Goal: Task Accomplishment & Management: Complete application form

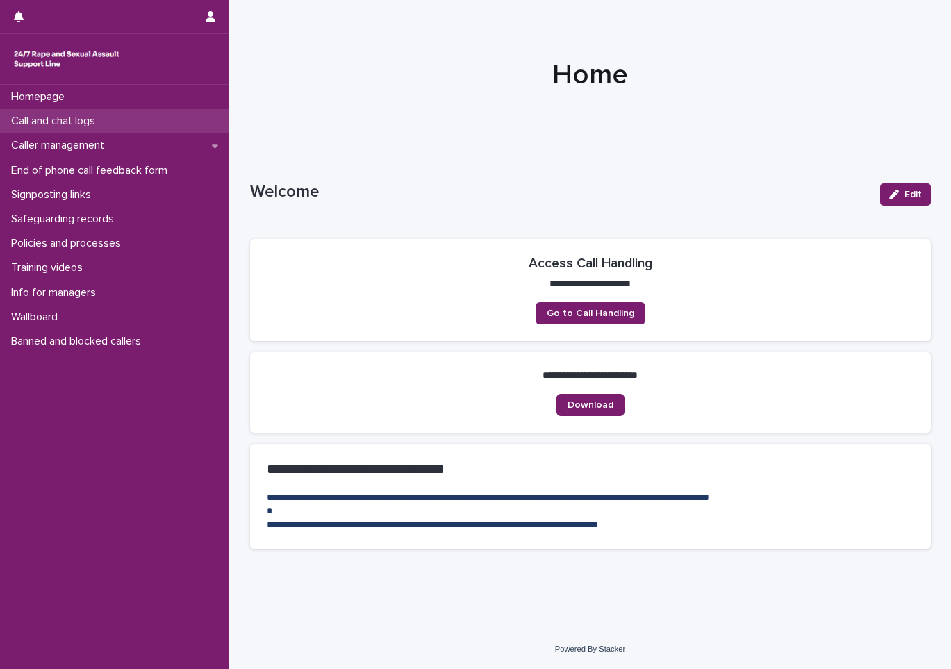
click at [63, 122] on p "Call and chat logs" at bounding box center [56, 121] width 101 height 13
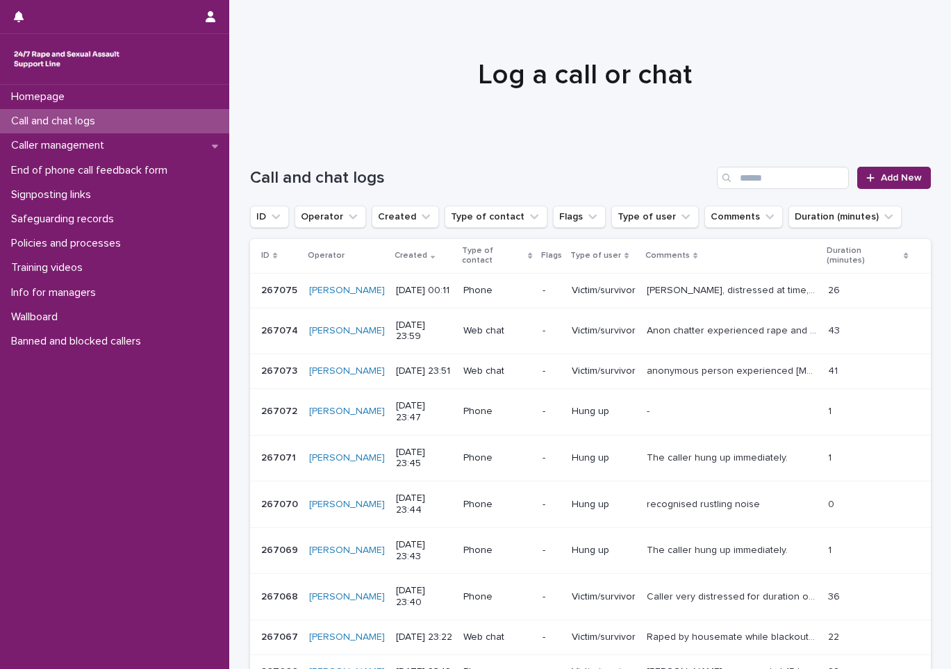
click at [939, 334] on div "Loading... Saving… Loading... Saving… Call and chat logs Add New ID Operator Cr…" at bounding box center [590, 473] width 722 height 669
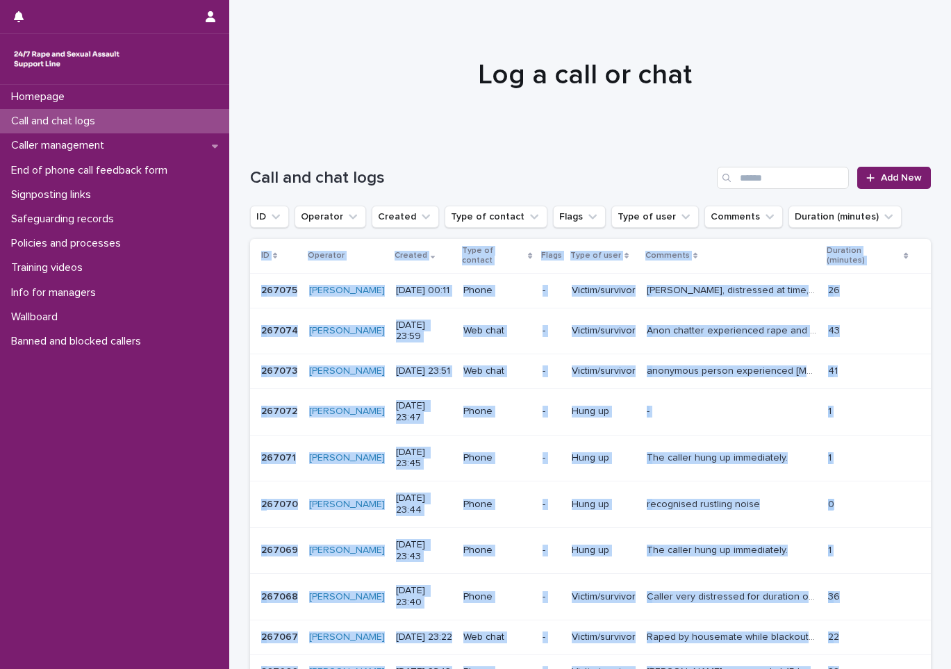
click at [939, 338] on div "Loading... Saving… Loading... Saving… Call and chat logs Add New ID Operator Cr…" at bounding box center [590, 473] width 722 height 669
drag, startPoint x: 939, startPoint y: 338, endPoint x: 905, endPoint y: 175, distance: 166.7
click at [905, 175] on span "Add New" at bounding box center [901, 178] width 41 height 10
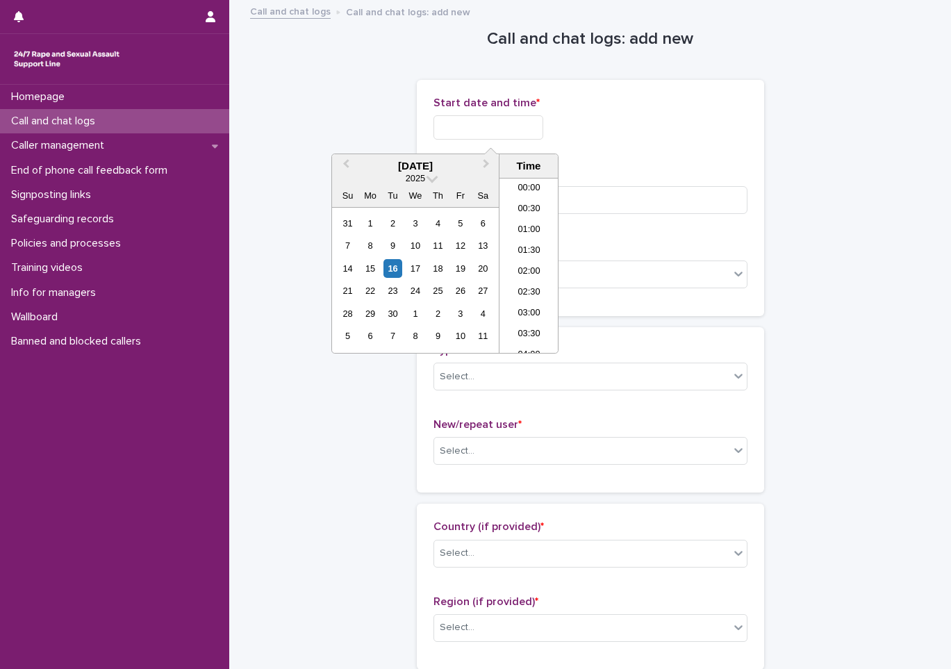
click at [474, 131] on input "text" at bounding box center [488, 127] width 110 height 24
click at [533, 186] on li "00:00" at bounding box center [528, 188] width 59 height 21
click at [522, 133] on input "**********" at bounding box center [488, 127] width 110 height 24
type input "**********"
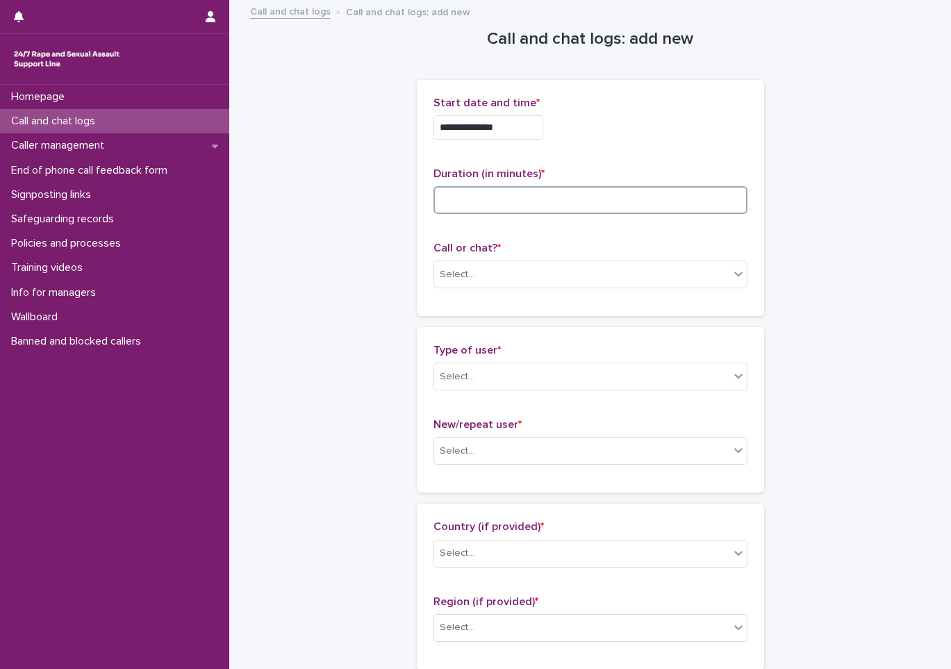
click at [595, 206] on input at bounding box center [590, 200] width 314 height 28
type input "*"
click at [563, 285] on div "Select..." at bounding box center [581, 274] width 295 height 23
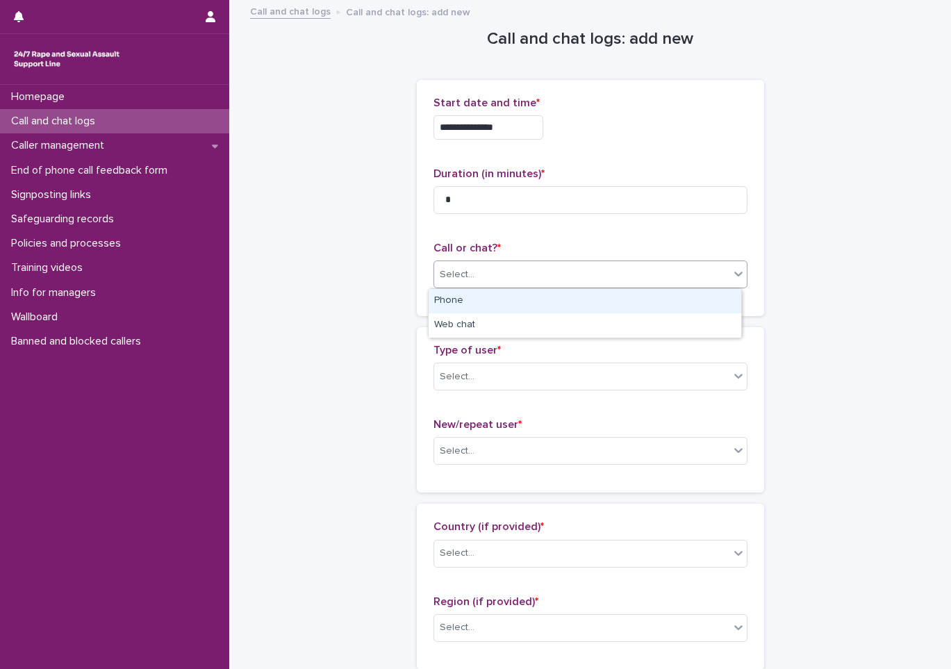
click at [528, 299] on div "Phone" at bounding box center [585, 301] width 313 height 24
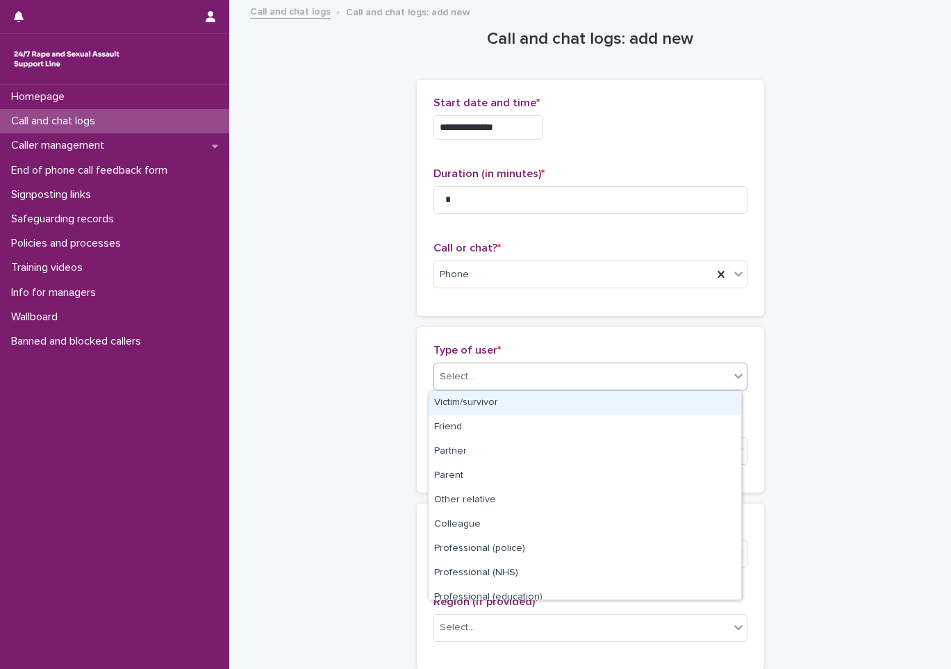
click at [513, 376] on div "Select..." at bounding box center [581, 376] width 295 height 23
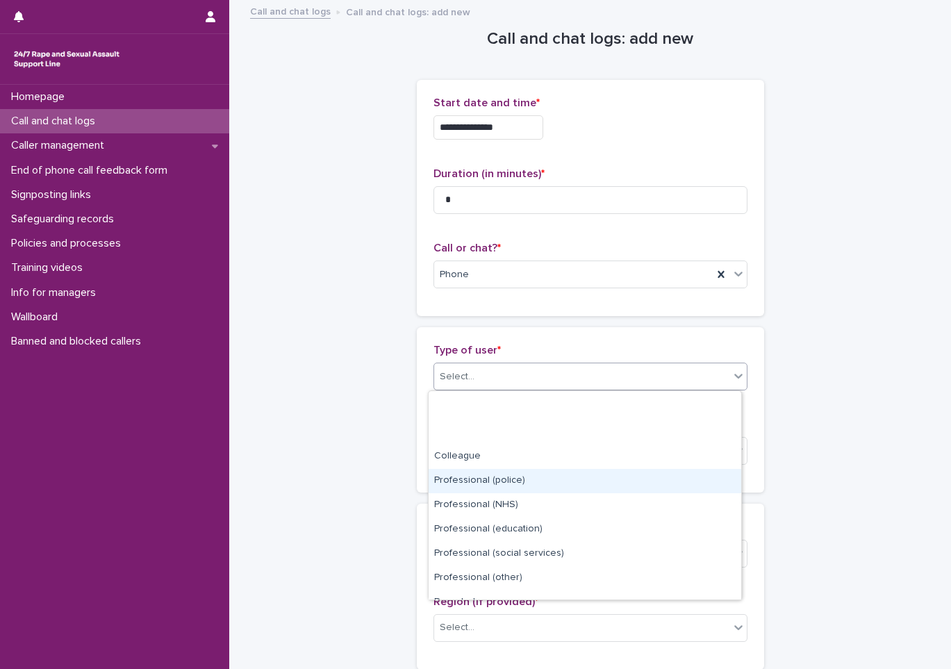
scroll to position [156, 0]
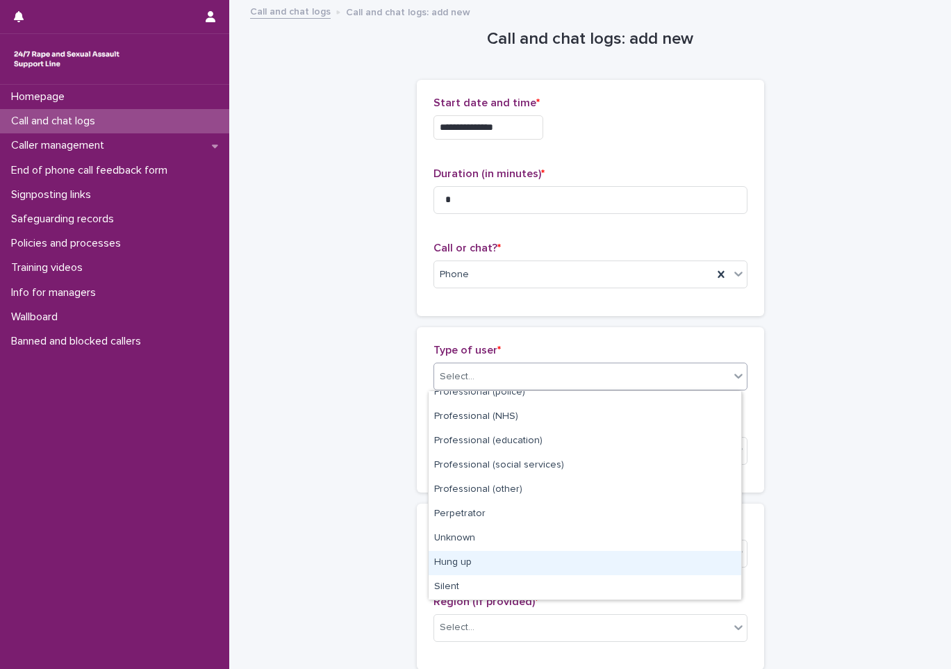
click at [494, 554] on div "Hung up" at bounding box center [585, 563] width 313 height 24
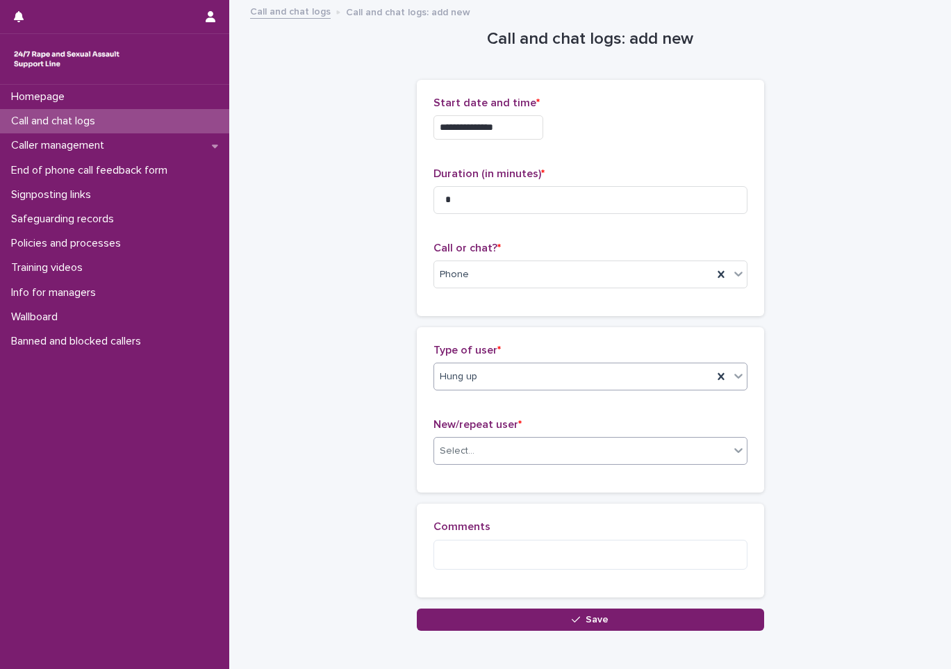
click at [459, 453] on div "Select..." at bounding box center [457, 451] width 35 height 15
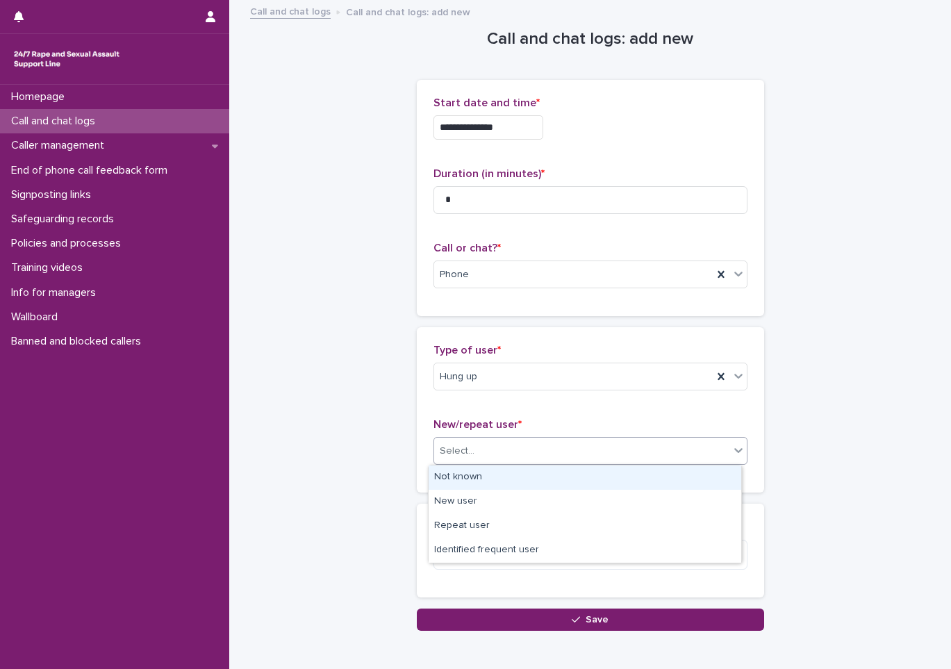
click at [459, 475] on div "Not known" at bounding box center [585, 477] width 313 height 24
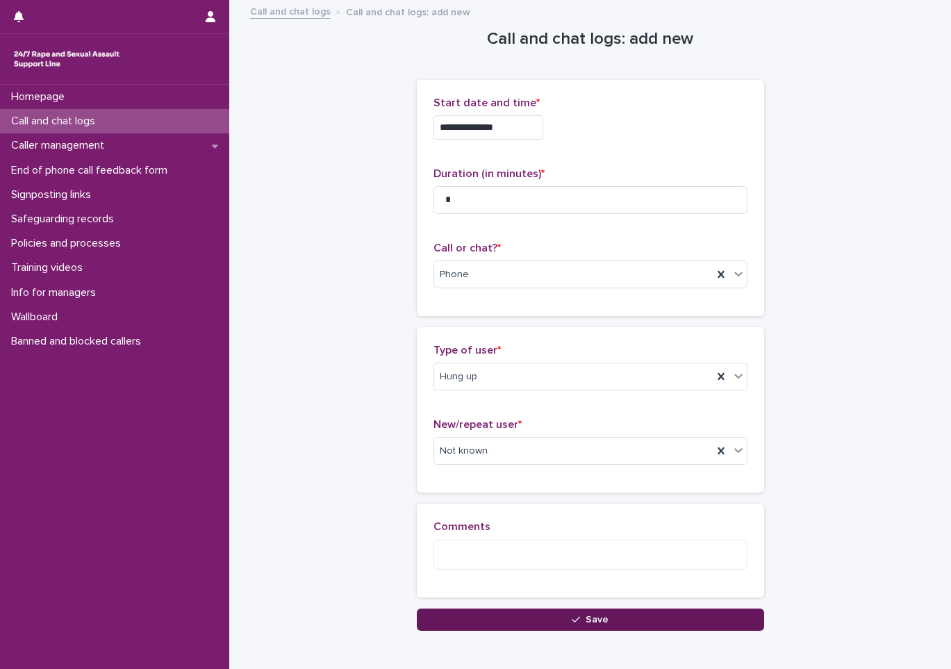
click at [519, 617] on button "Save" at bounding box center [590, 619] width 347 height 22
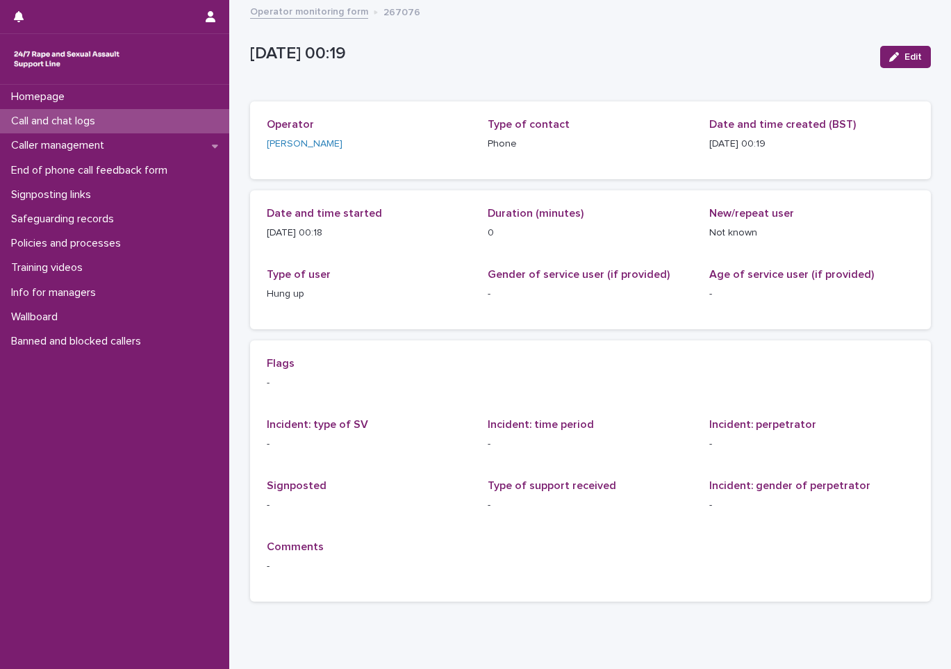
click at [60, 116] on p "Call and chat logs" at bounding box center [56, 121] width 101 height 13
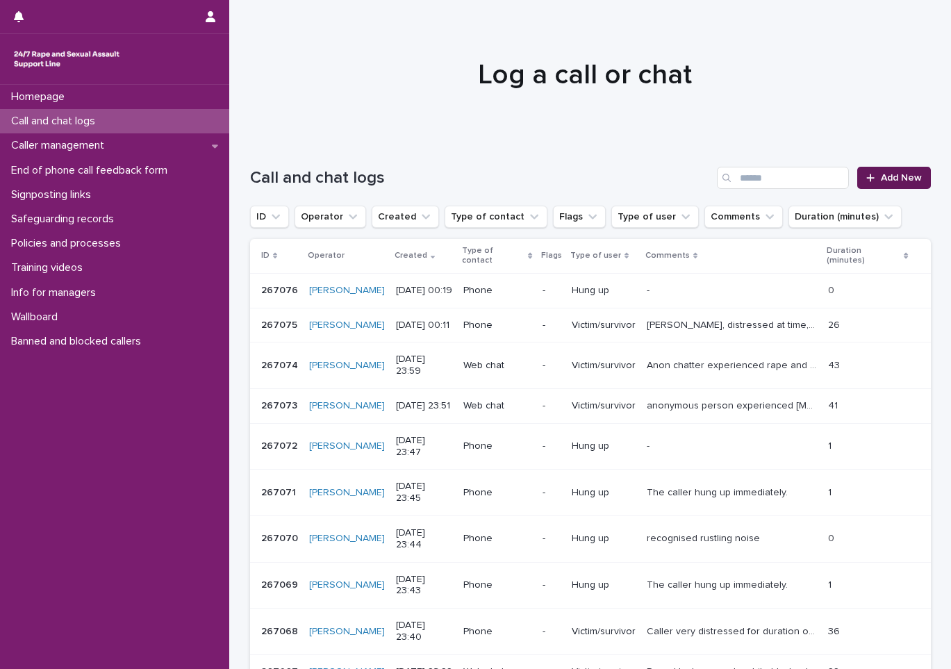
click at [892, 181] on span "Add New" at bounding box center [901, 178] width 41 height 10
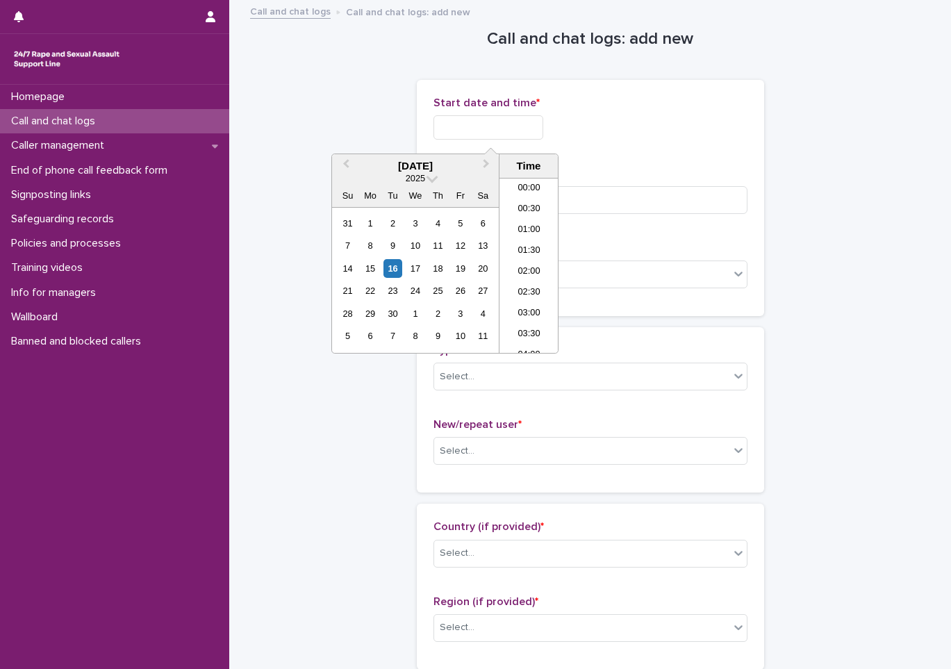
click at [477, 126] on input "text" at bounding box center [488, 127] width 110 height 24
click at [518, 182] on li "00:00" at bounding box center [528, 188] width 59 height 21
click at [513, 123] on input "**********" at bounding box center [488, 127] width 110 height 24
type input "**********"
click at [612, 214] on div "Duration (in minutes) *" at bounding box center [590, 196] width 314 height 58
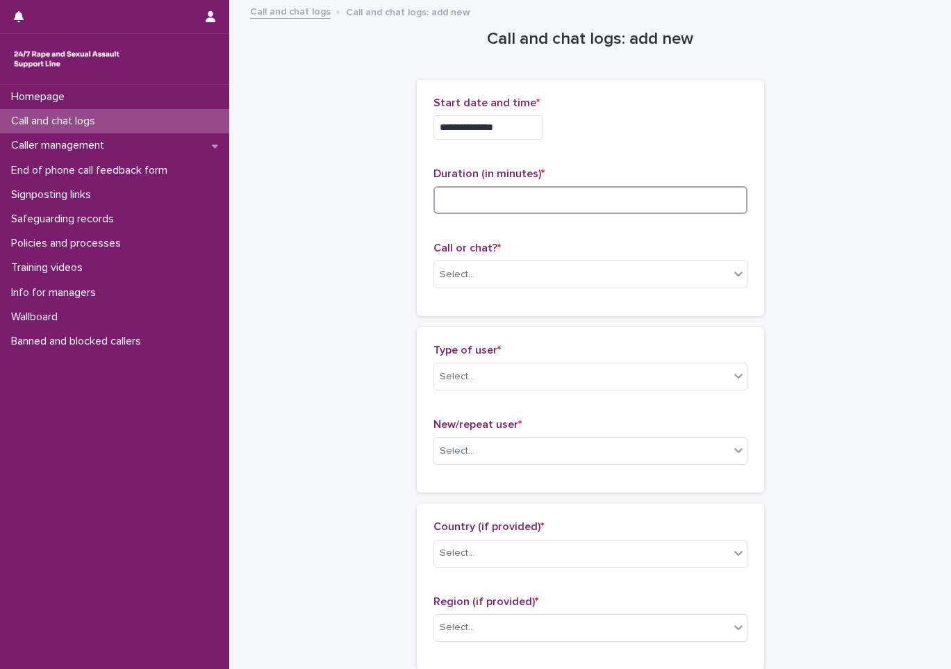
click at [610, 213] on input at bounding box center [590, 200] width 314 height 28
type input "*"
click at [487, 290] on div "Call or chat? * Select..." at bounding box center [590, 271] width 314 height 58
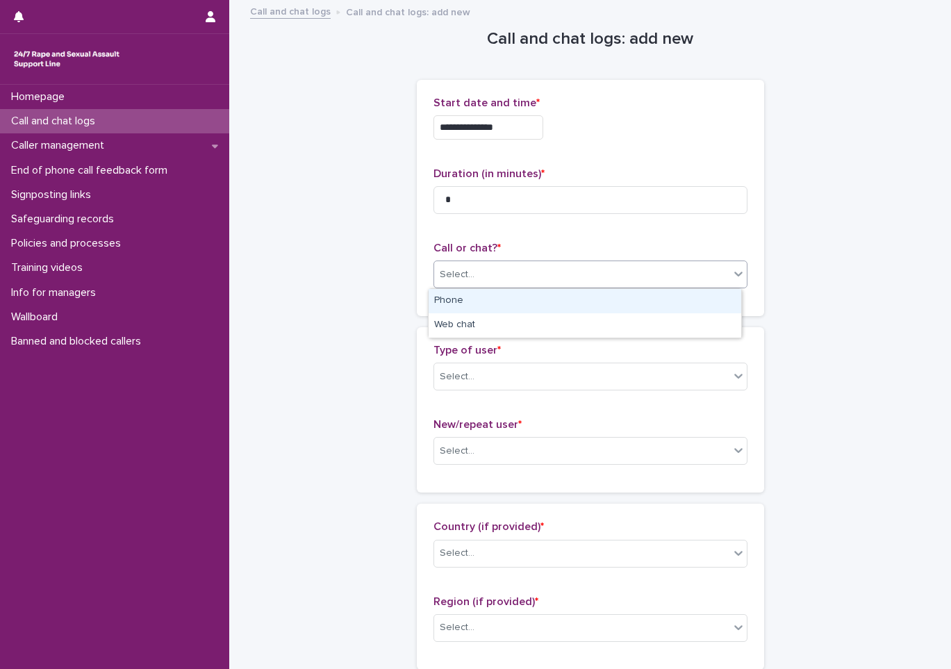
click at [481, 278] on div "Select..." at bounding box center [581, 274] width 295 height 23
click at [451, 294] on div "Phone" at bounding box center [585, 301] width 313 height 24
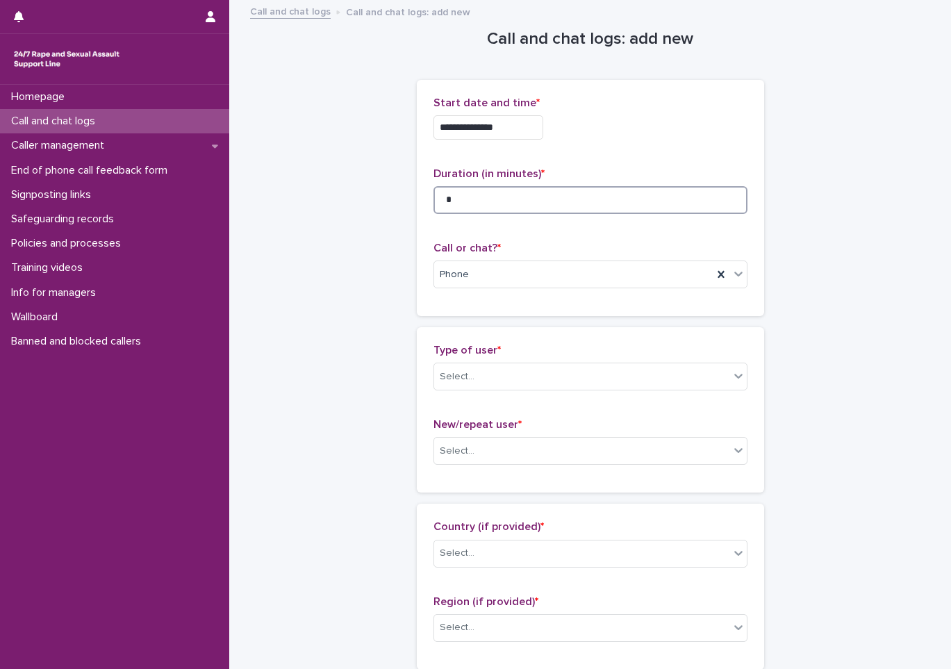
click at [470, 187] on input "*" at bounding box center [590, 200] width 314 height 28
type input "*"
drag, startPoint x: 422, startPoint y: 377, endPoint x: 414, endPoint y: 372, distance: 9.1
click at [417, 377] on div "Type of user * Select... New/repeat user * Select..." at bounding box center [590, 409] width 347 height 165
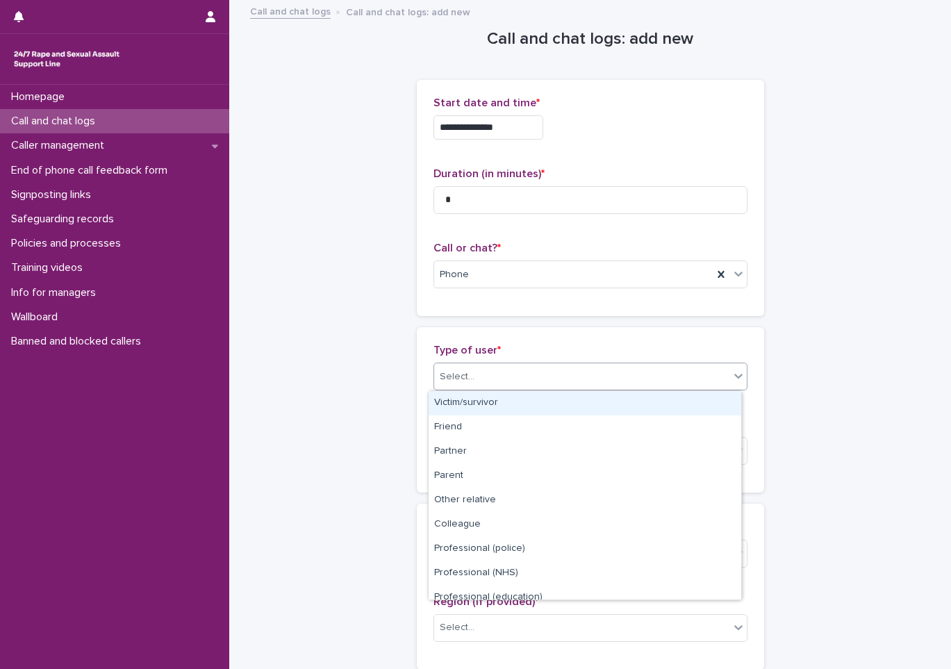
click at [447, 369] on div "Select..." at bounding box center [457, 376] width 35 height 15
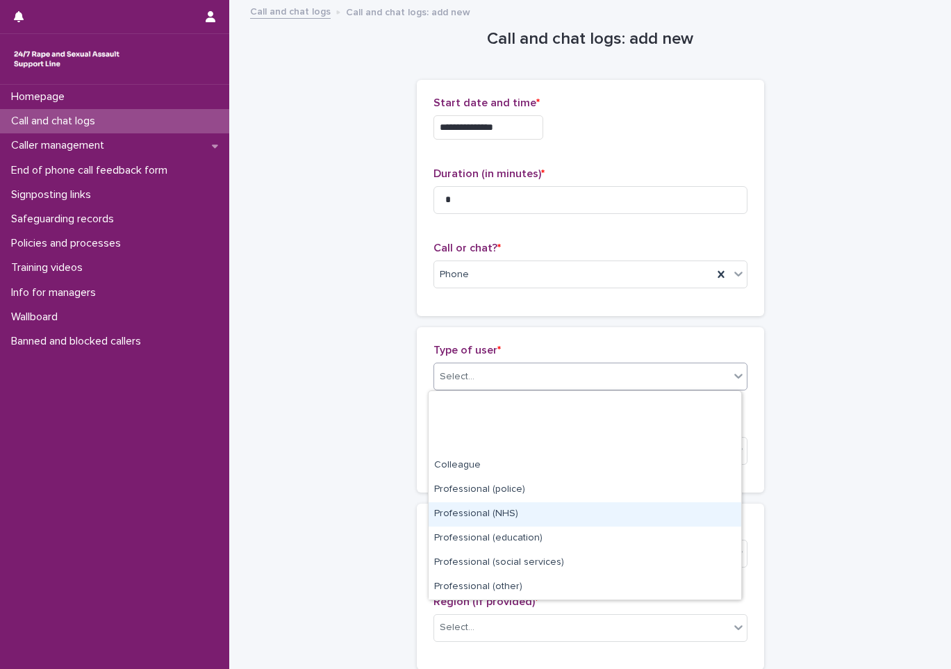
scroll to position [156, 0]
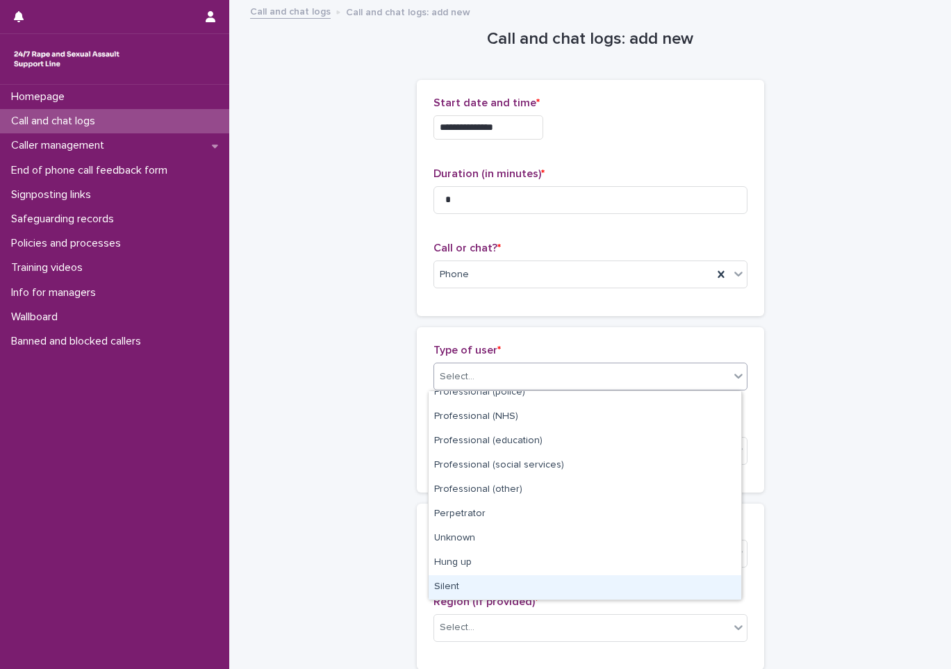
drag, startPoint x: 465, startPoint y: 584, endPoint x: 458, endPoint y: 582, distance: 7.3
click at [460, 584] on div "Silent" at bounding box center [585, 587] width 313 height 24
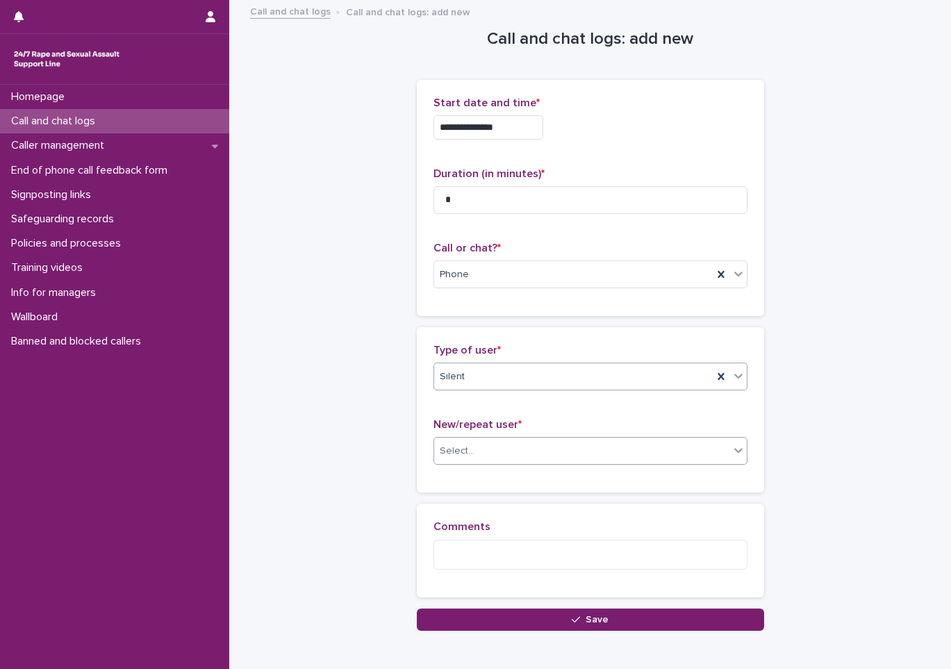
click at [463, 440] on div "Select..." at bounding box center [581, 451] width 295 height 23
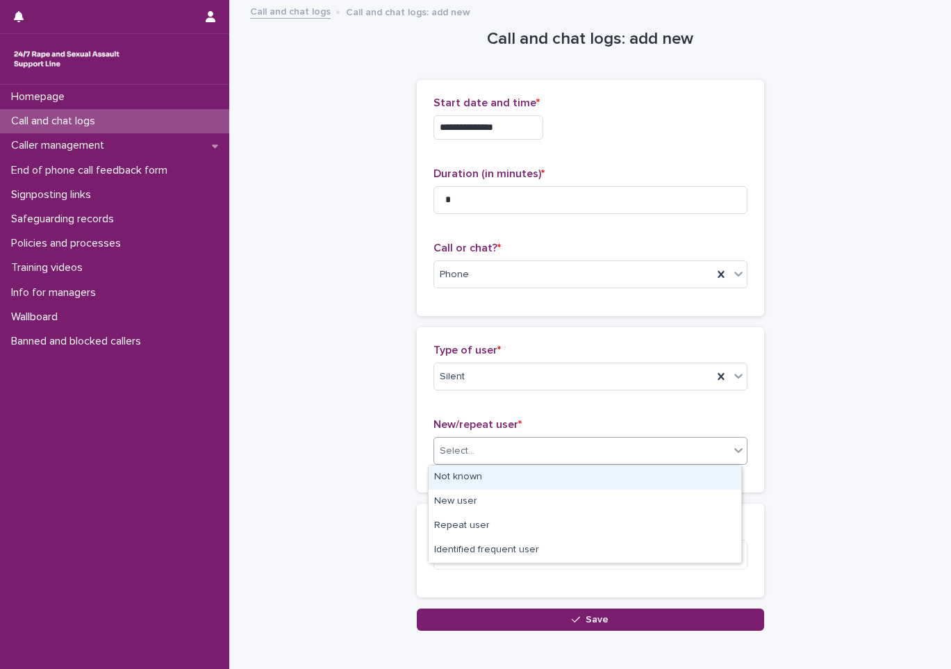
click at [461, 478] on div "Not known" at bounding box center [585, 477] width 313 height 24
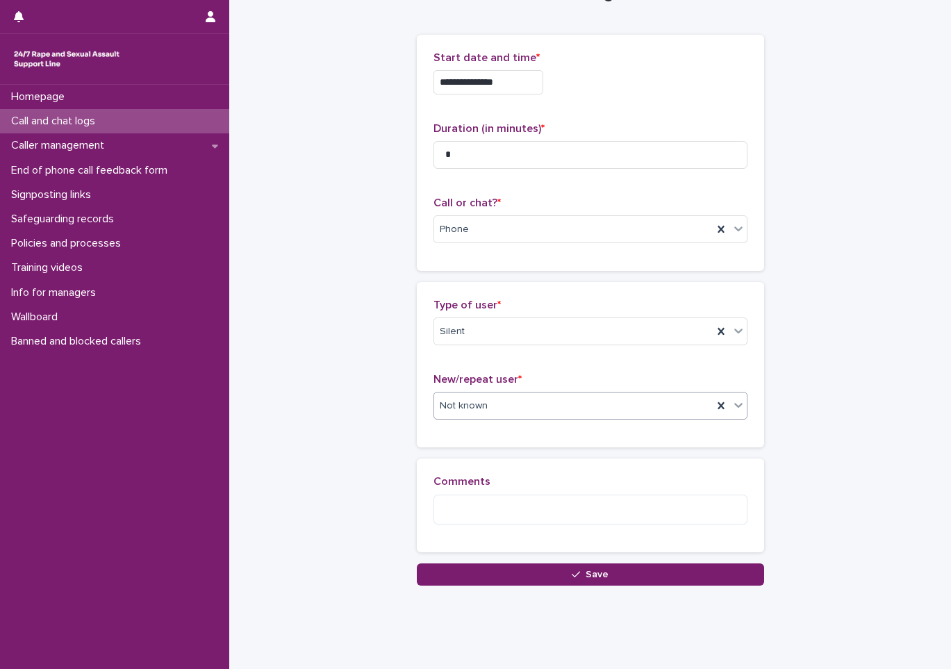
scroll to position [70, 0]
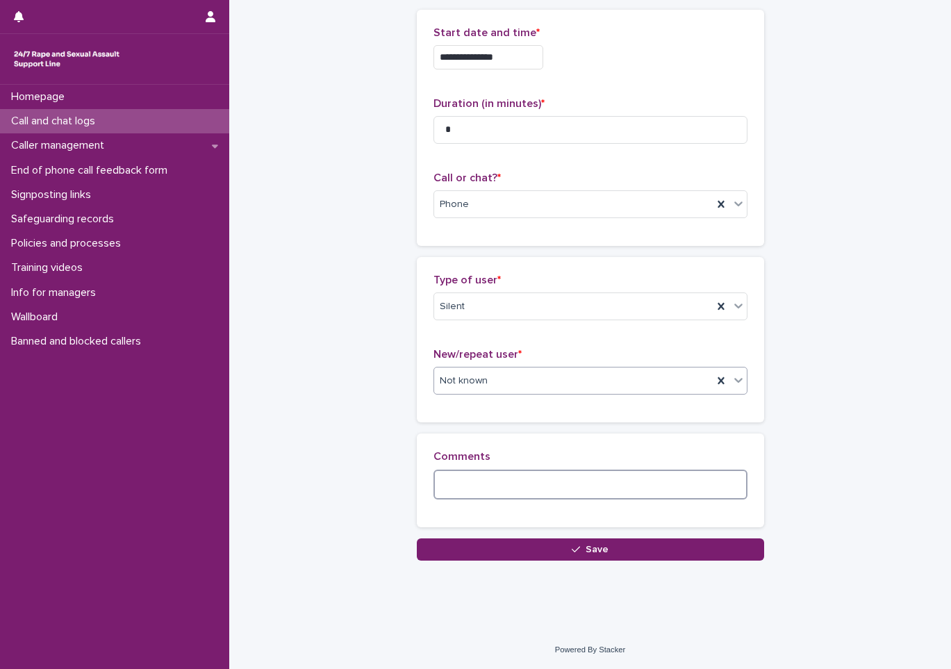
click at [458, 477] on textarea at bounding box center [590, 484] width 314 height 30
type textarea "*"
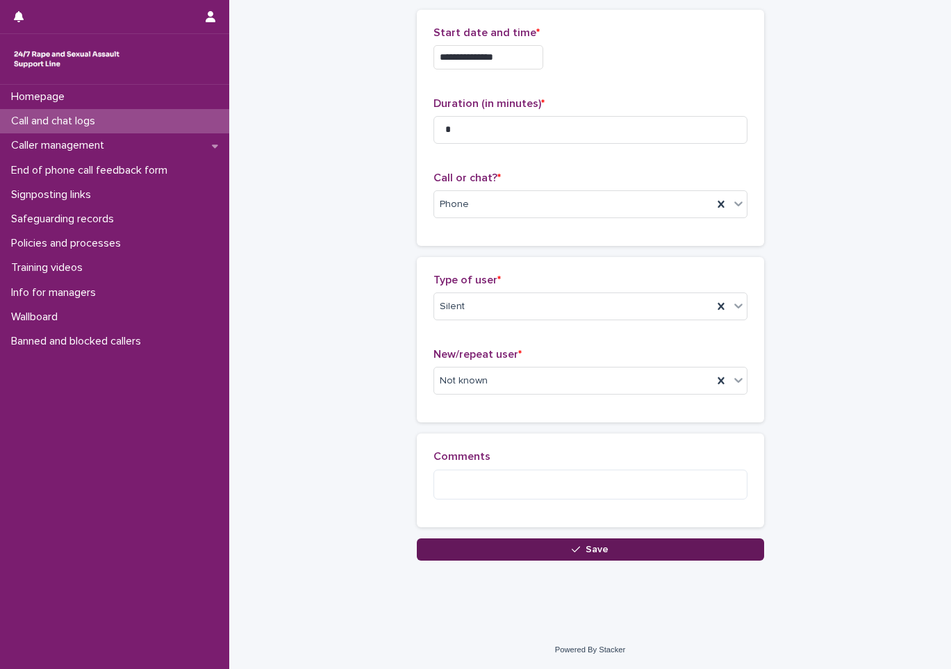
click at [494, 544] on button "Save" at bounding box center [590, 549] width 347 height 22
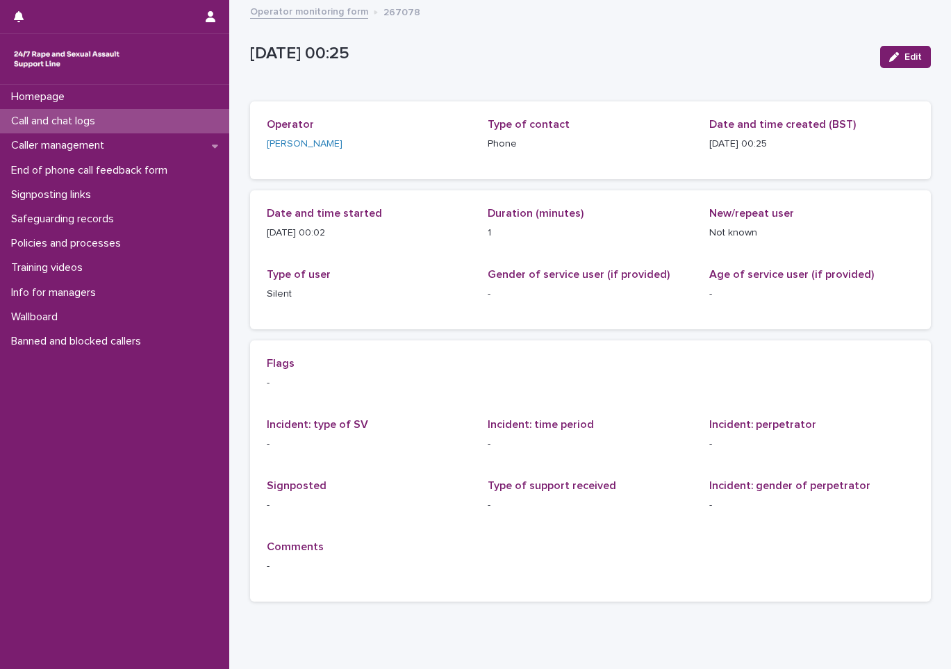
click at [31, 121] on p "Call and chat logs" at bounding box center [56, 121] width 101 height 13
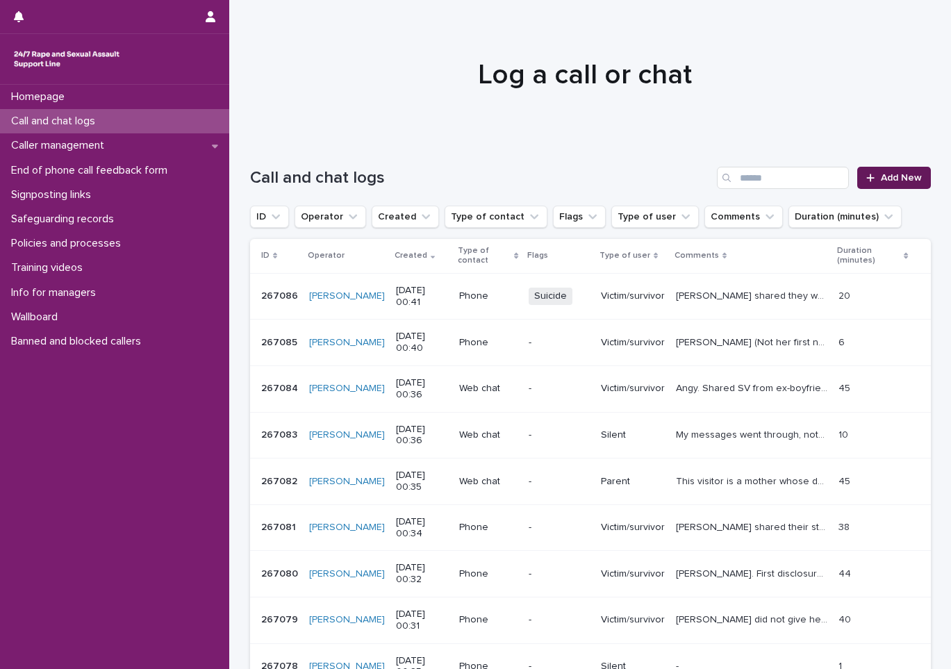
click at [866, 181] on icon at bounding box center [870, 178] width 8 height 10
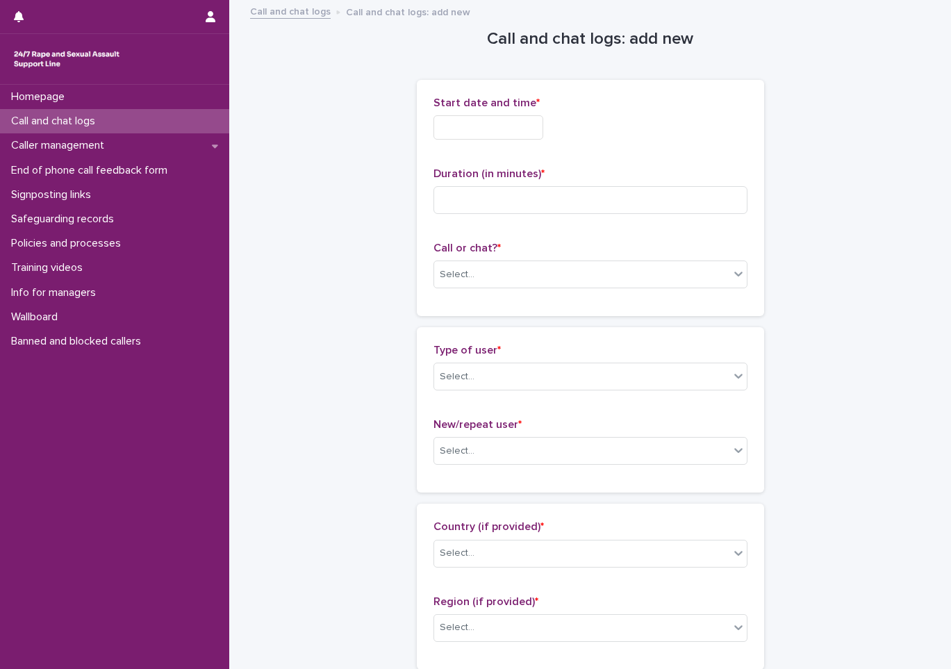
click at [454, 125] on input "text" at bounding box center [488, 127] width 110 height 24
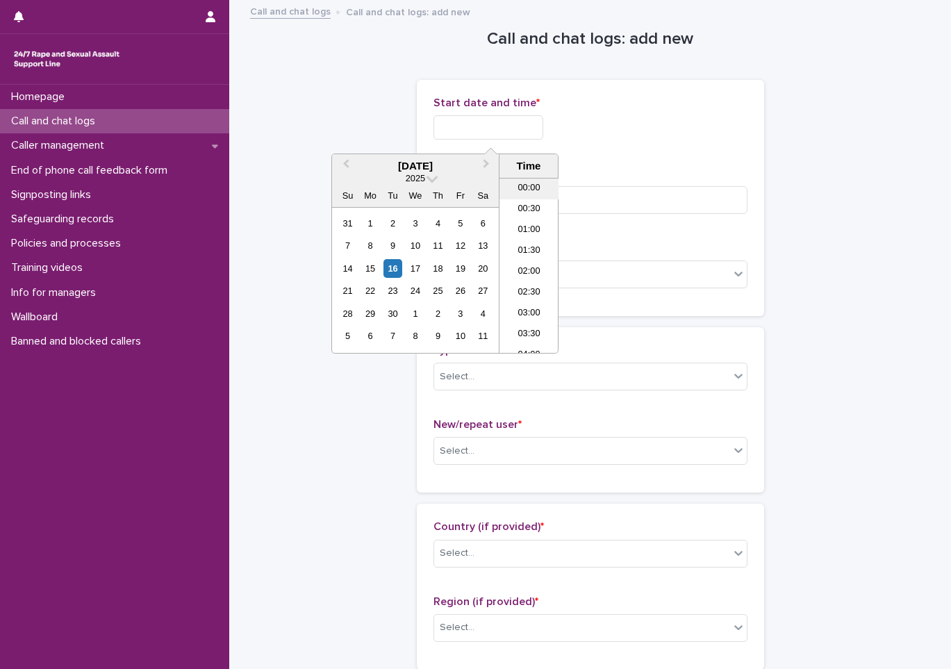
click at [531, 189] on li "00:00" at bounding box center [528, 188] width 59 height 21
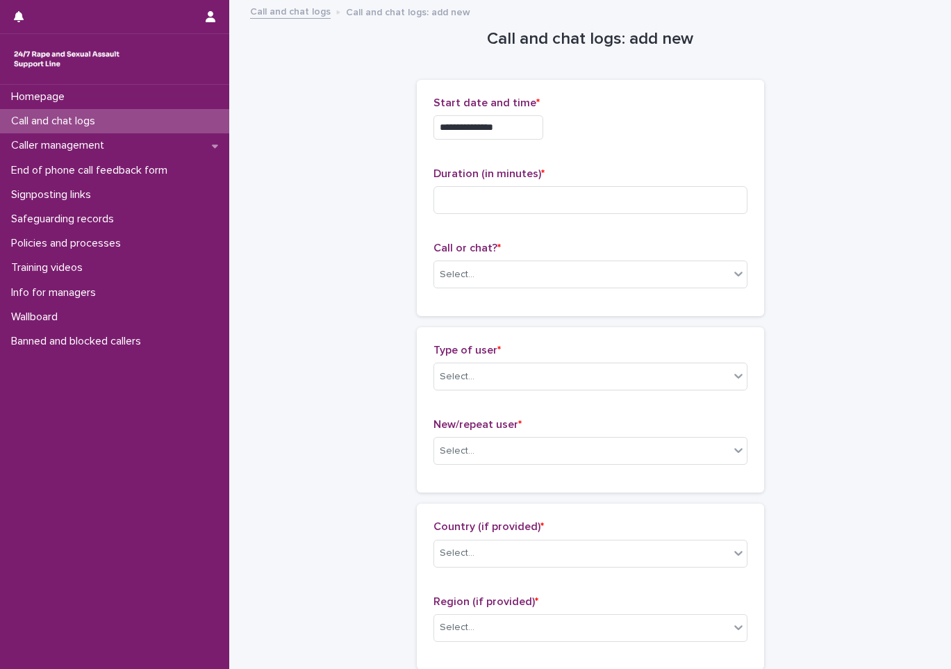
click at [541, 109] on p "Start date and time *" at bounding box center [590, 103] width 314 height 13
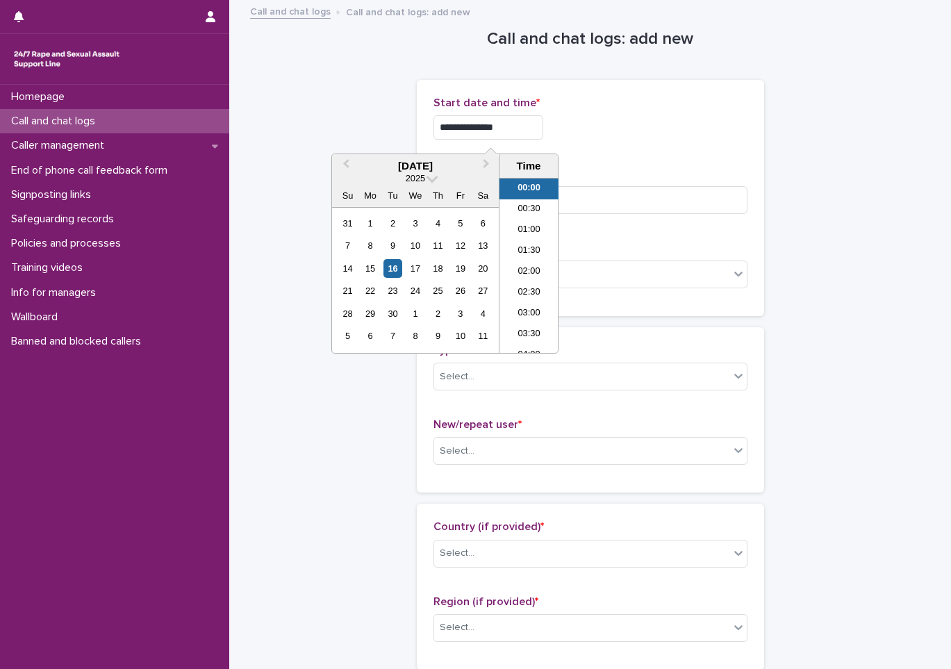
click at [520, 126] on input "**********" at bounding box center [488, 127] width 110 height 24
type input "**********"
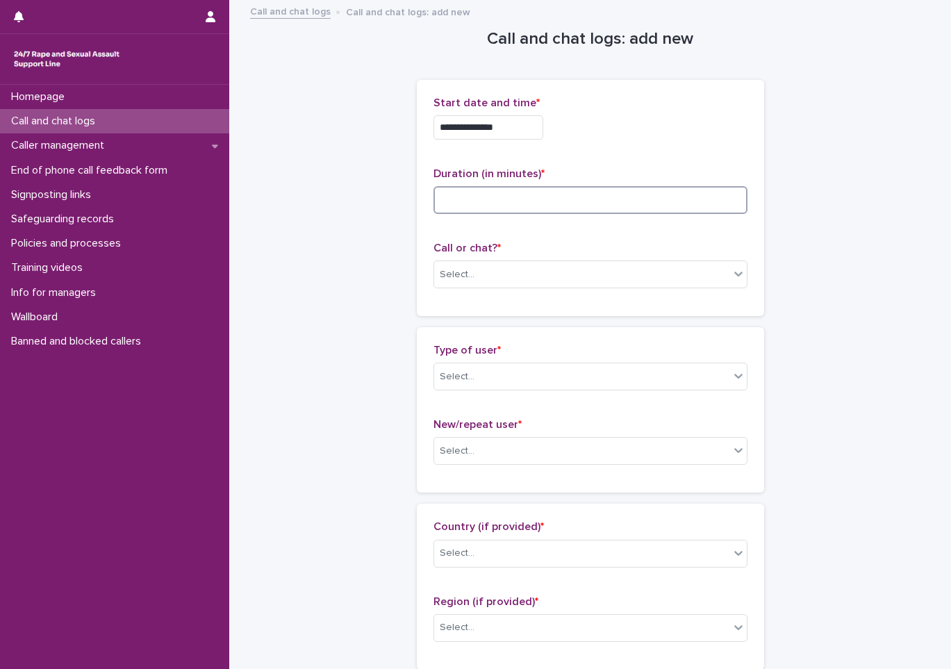
click at [600, 200] on input at bounding box center [590, 200] width 314 height 28
type input "**"
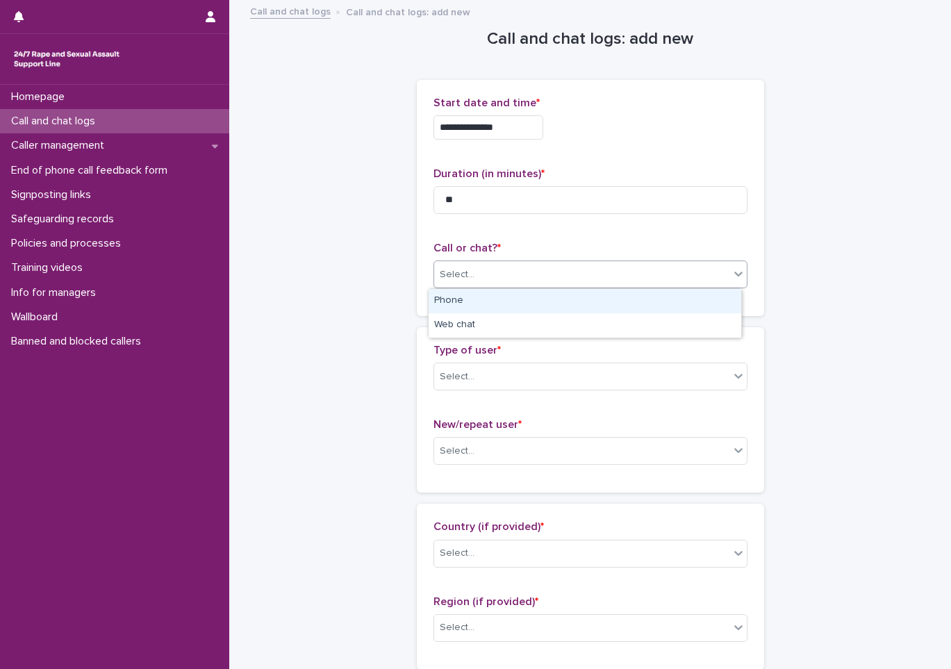
click at [577, 272] on div "Select..." at bounding box center [581, 274] width 295 height 23
click at [518, 303] on div "Phone" at bounding box center [585, 301] width 313 height 24
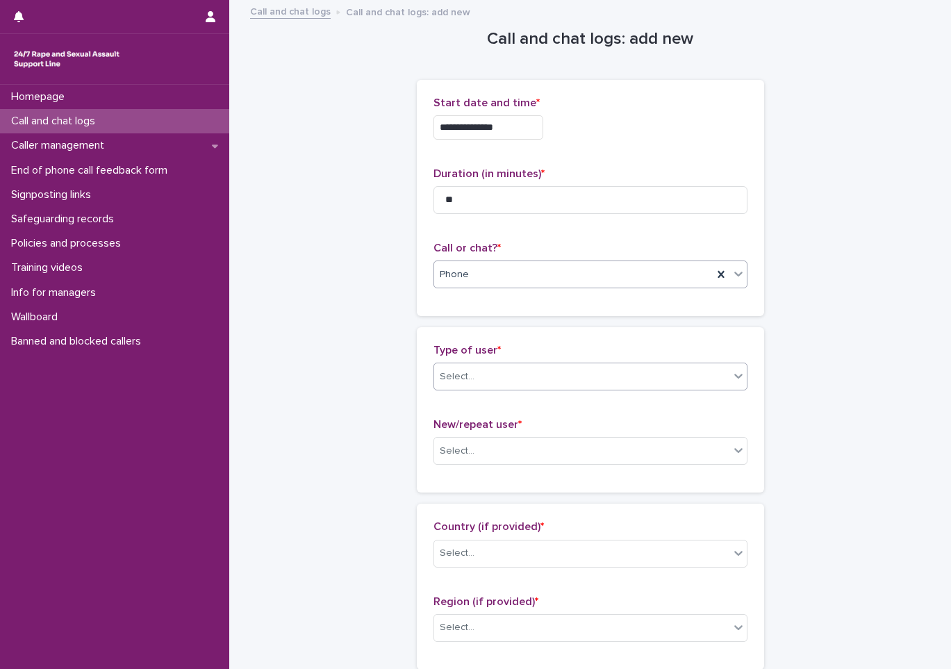
click at [549, 386] on div "Select..." at bounding box center [581, 376] width 295 height 23
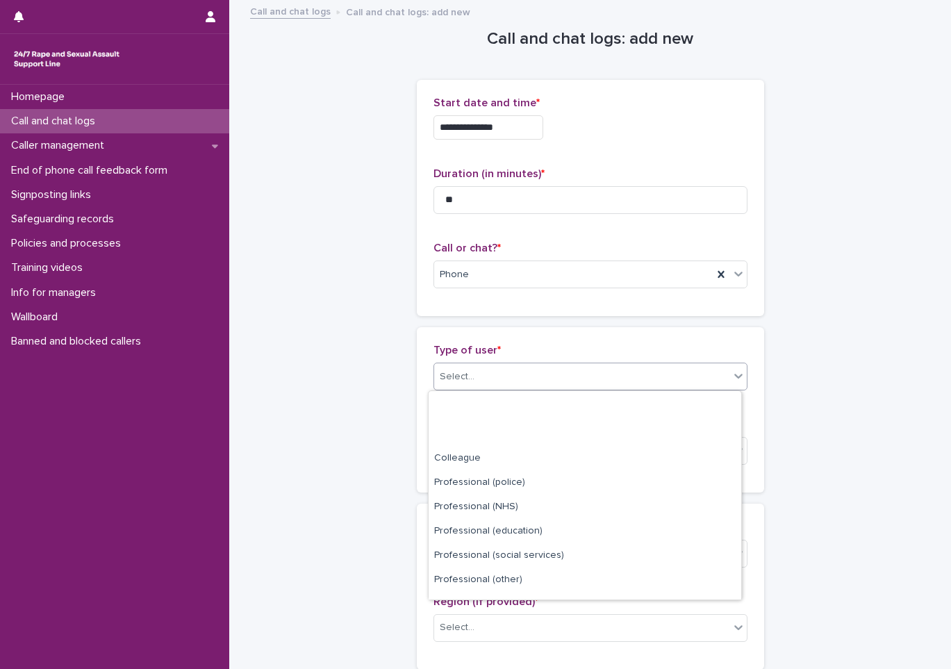
scroll to position [156, 0]
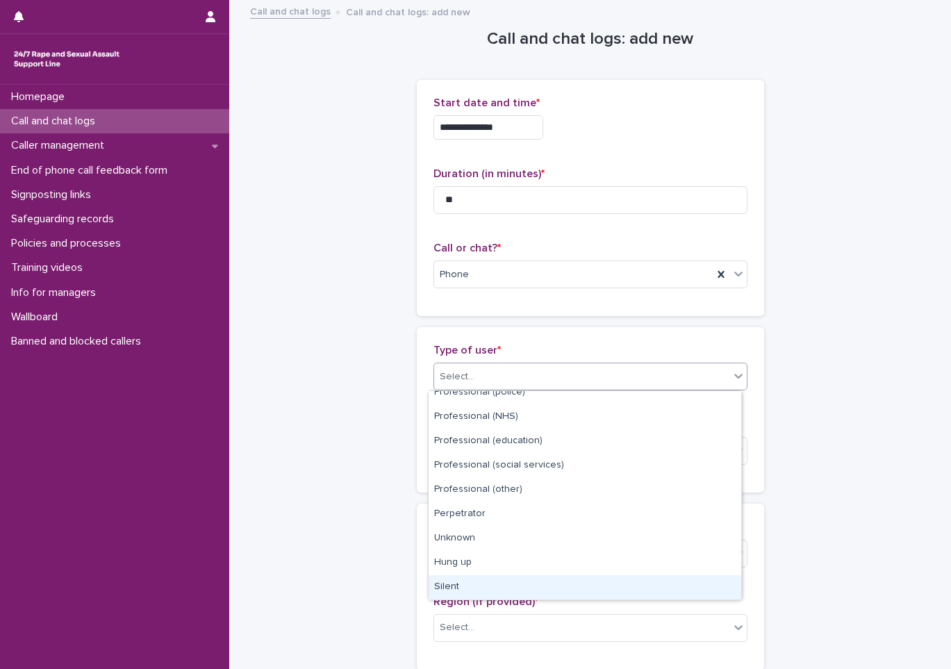
click at [485, 583] on div "Silent" at bounding box center [585, 587] width 313 height 24
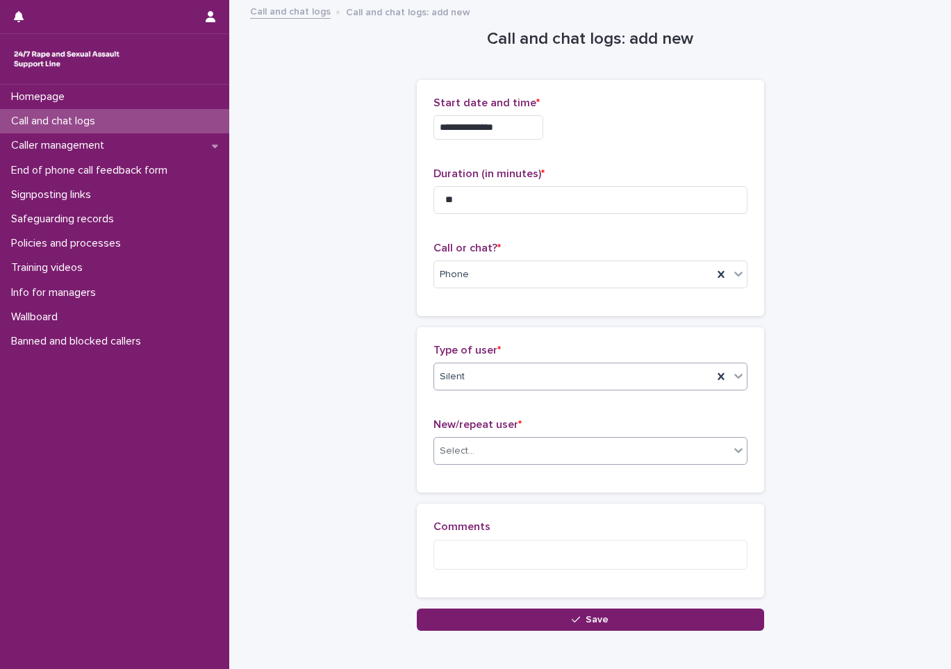
click at [476, 451] on div "Select..." at bounding box center [581, 451] width 295 height 23
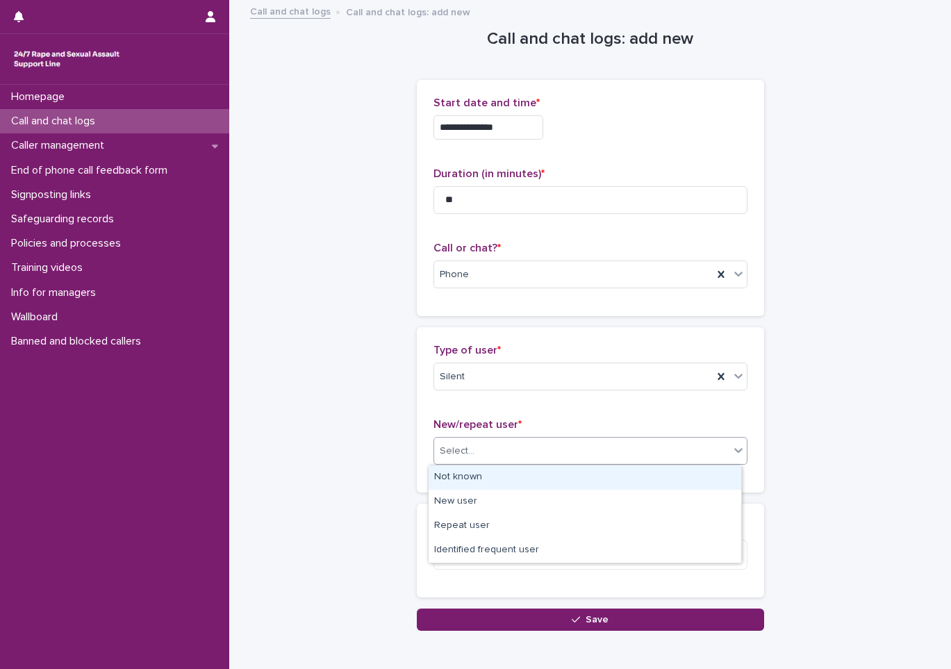
click at [454, 481] on div "Not known" at bounding box center [585, 477] width 313 height 24
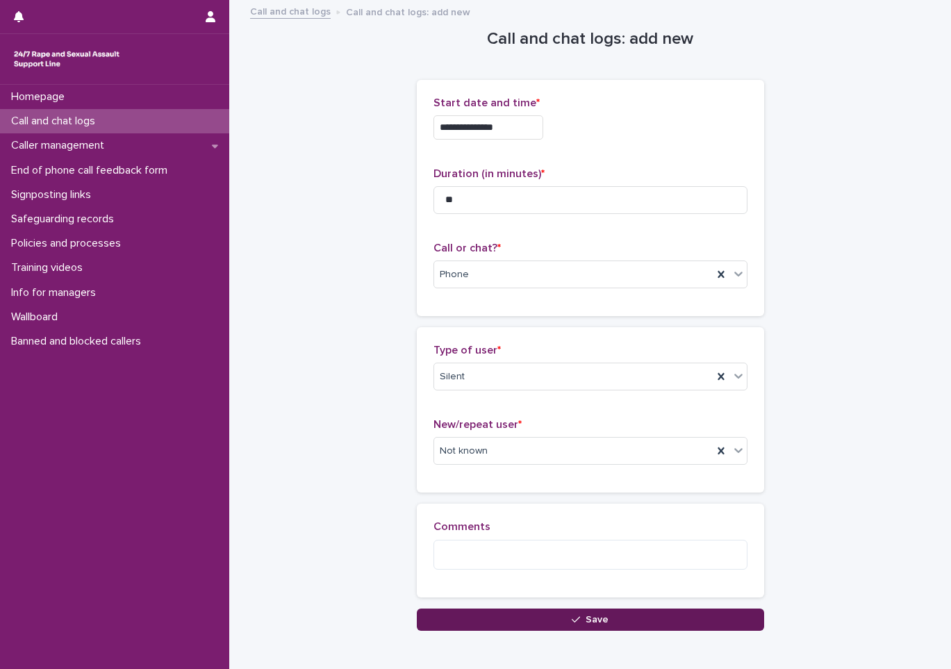
click at [525, 613] on button "Save" at bounding box center [590, 619] width 347 height 22
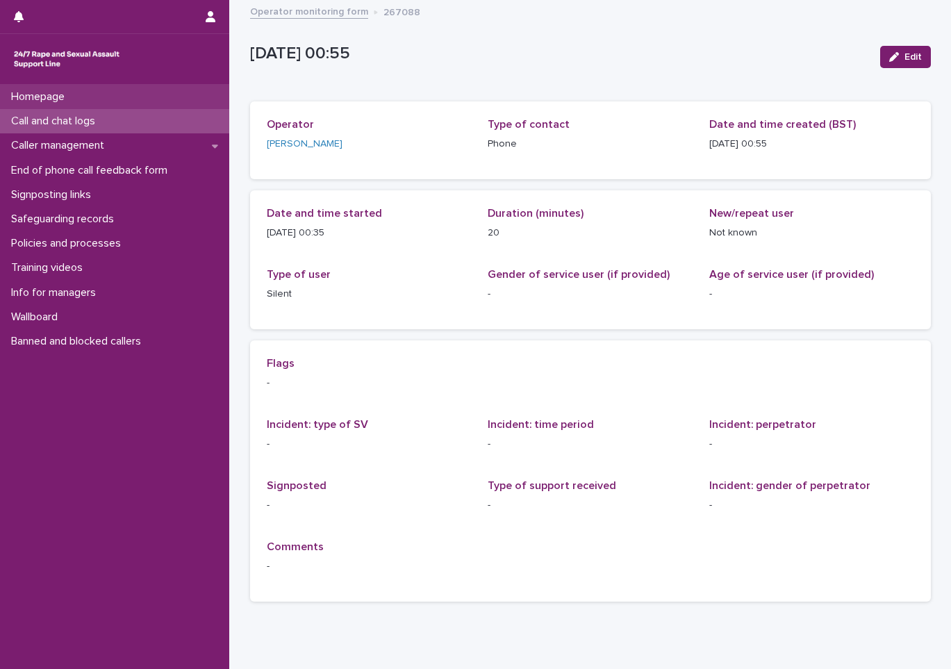
click at [69, 94] on p "Homepage" at bounding box center [41, 96] width 70 height 13
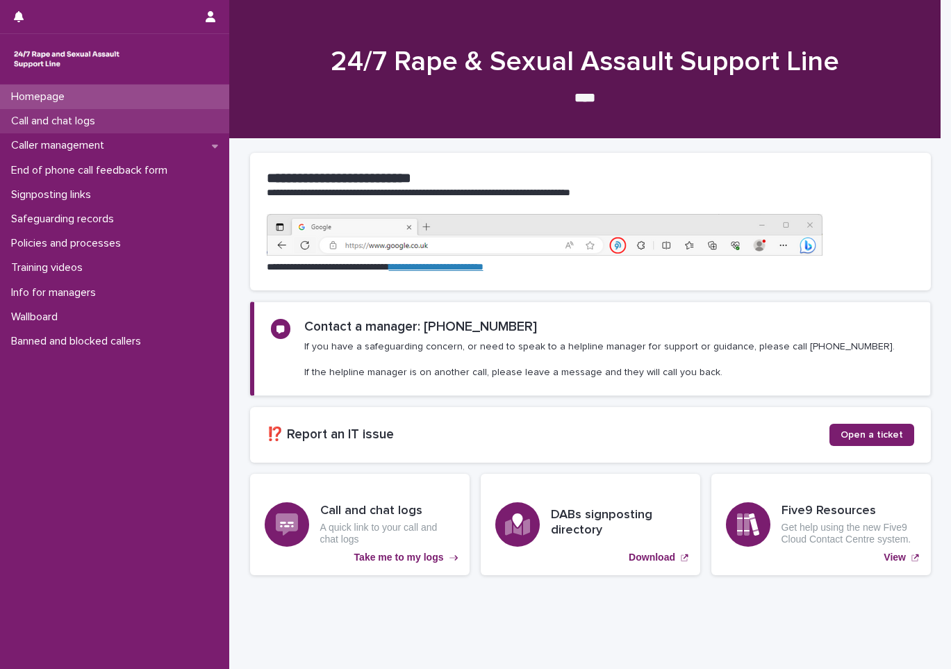
click at [56, 114] on div "Call and chat logs" at bounding box center [114, 121] width 229 height 24
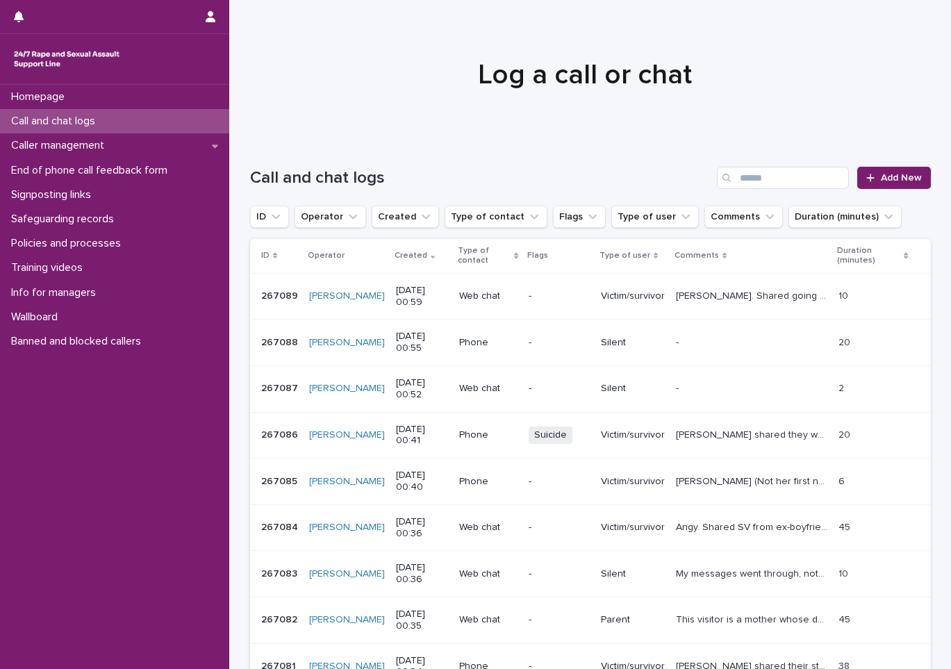
click at [608, 340] on p "Silent" at bounding box center [633, 343] width 64 height 12
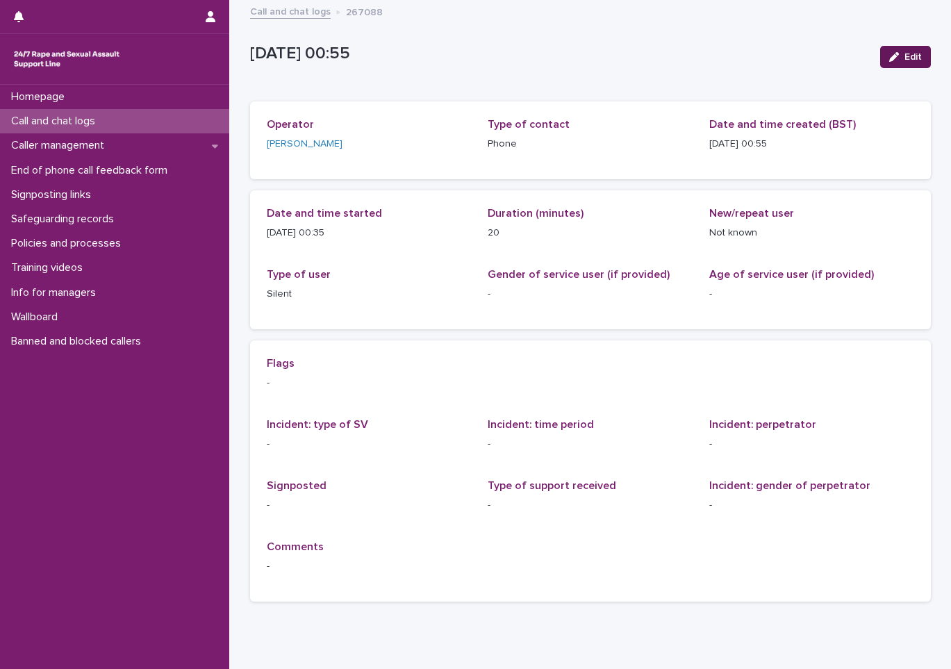
click at [904, 53] on span "Edit" at bounding box center [912, 57] width 17 height 10
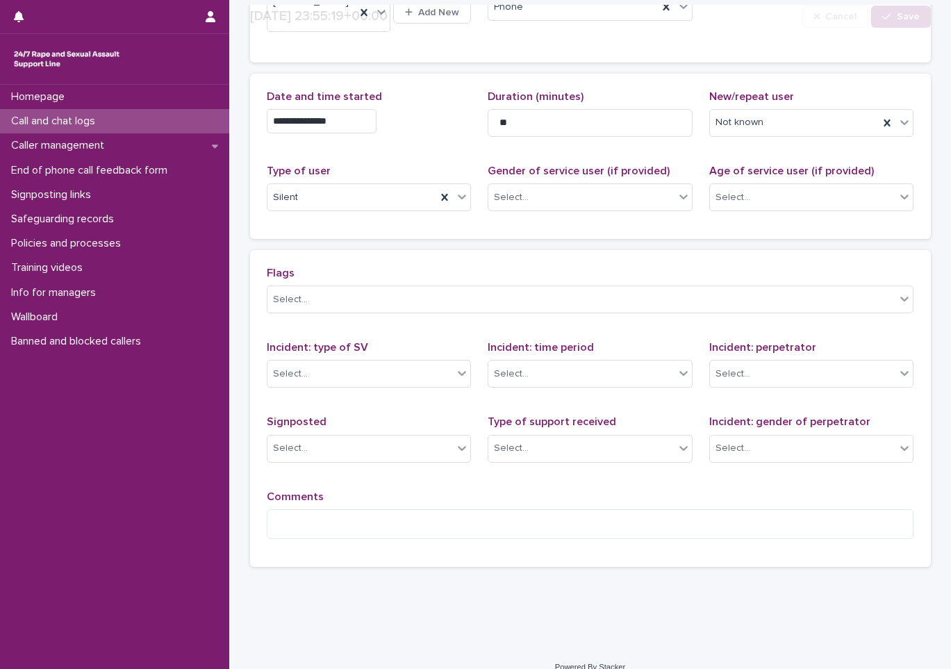
scroll to position [151, 0]
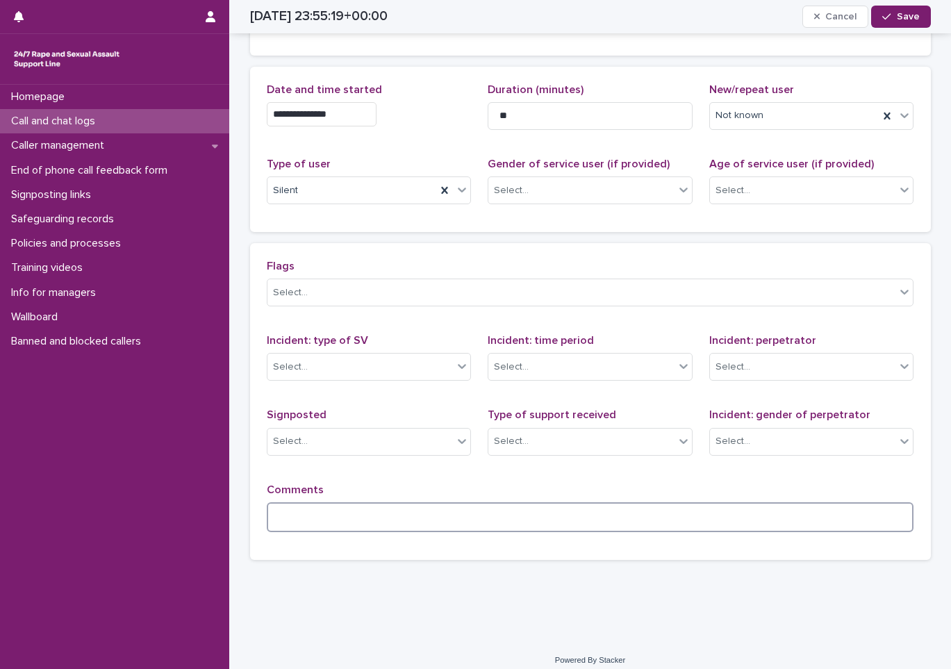
click at [352, 502] on textarea at bounding box center [590, 517] width 647 height 30
type textarea "*"
click at [889, 22] on button "Save" at bounding box center [900, 17] width 59 height 22
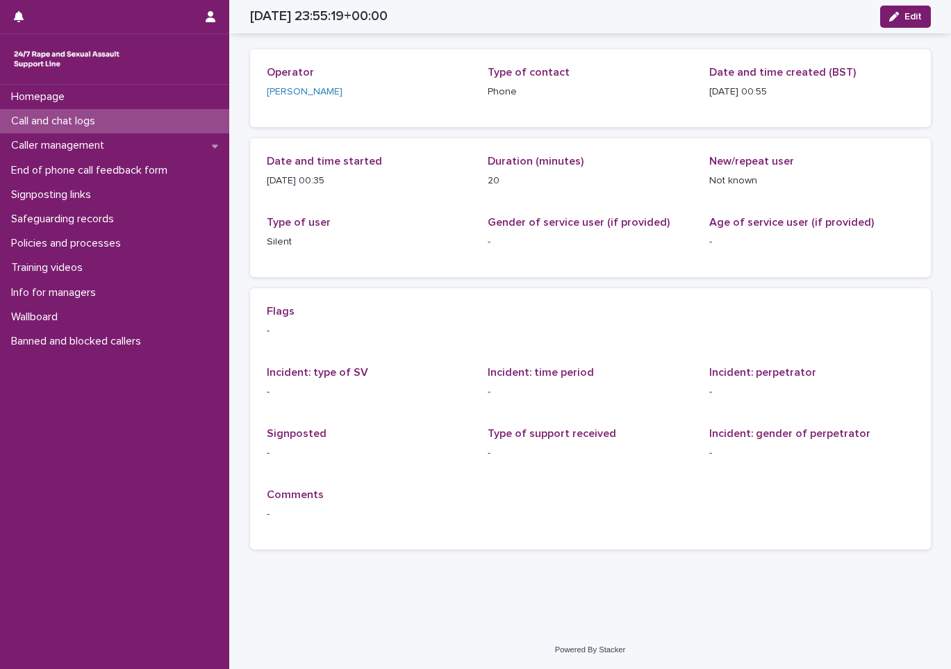
scroll to position [52, 0]
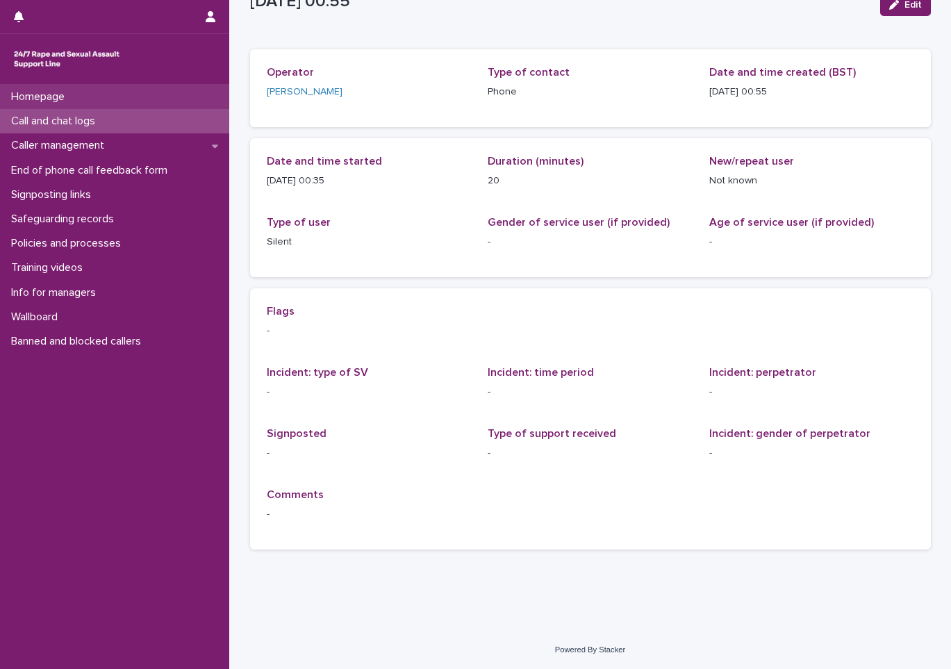
click at [82, 97] on div "Homepage" at bounding box center [114, 97] width 229 height 24
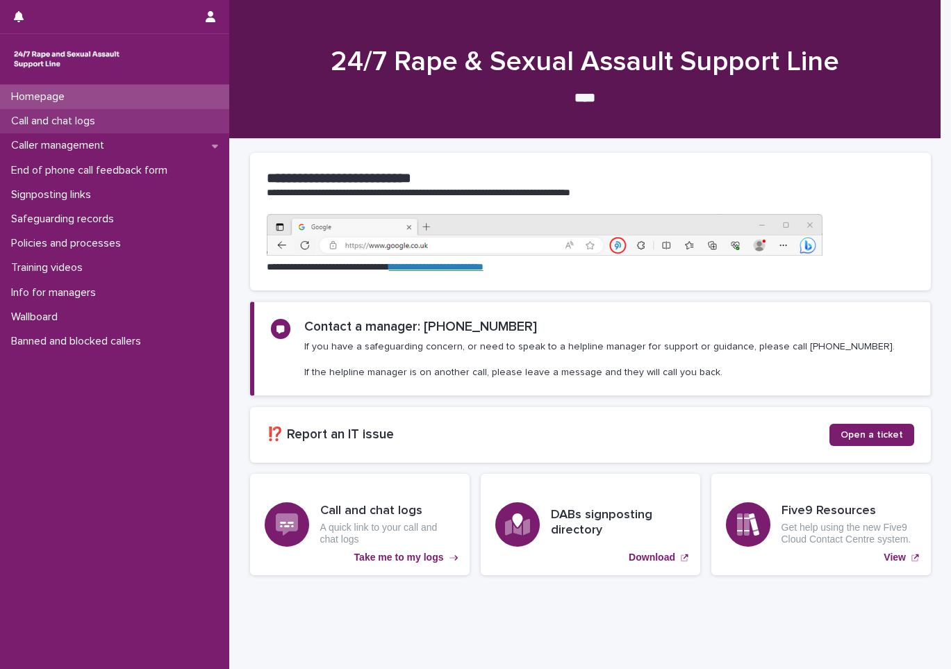
click at [85, 116] on p "Call and chat logs" at bounding box center [56, 121] width 101 height 13
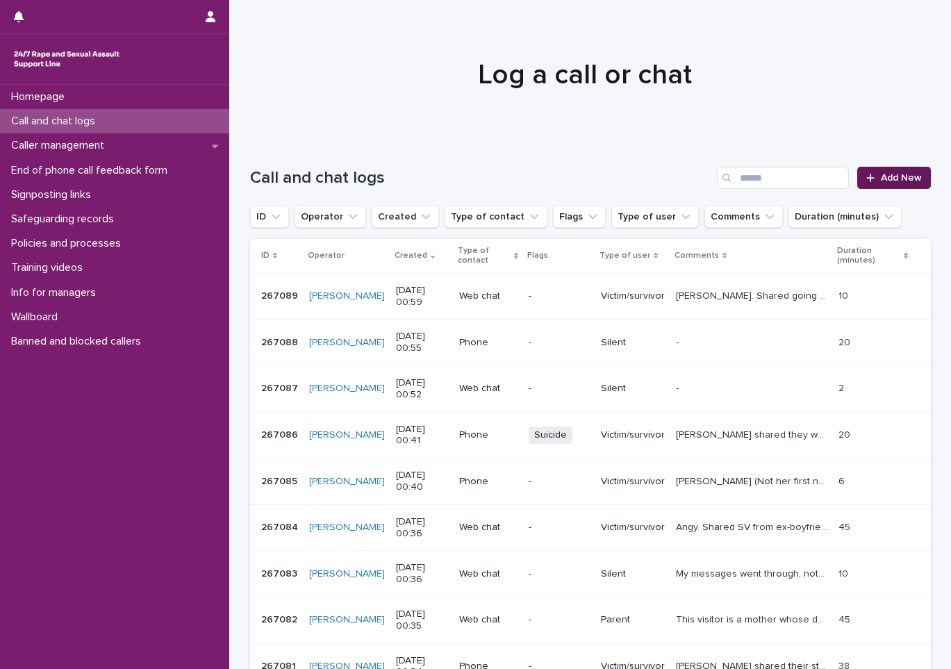
click at [870, 170] on link "Add New" at bounding box center [893, 178] width 73 height 22
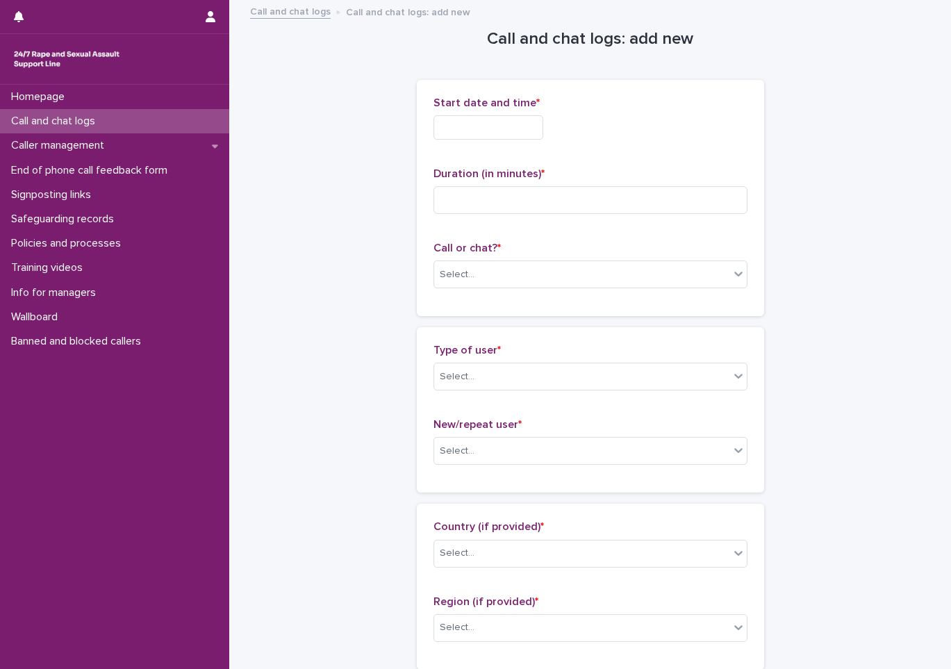
click at [486, 139] on input "text" at bounding box center [488, 127] width 110 height 24
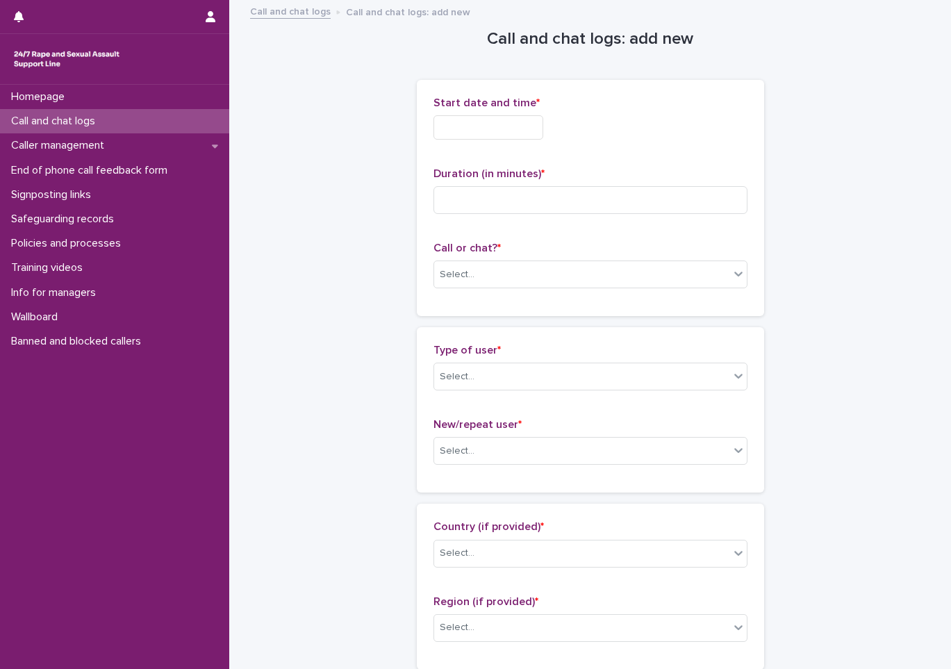
click at [517, 143] on div "Start date and time *" at bounding box center [590, 124] width 314 height 54
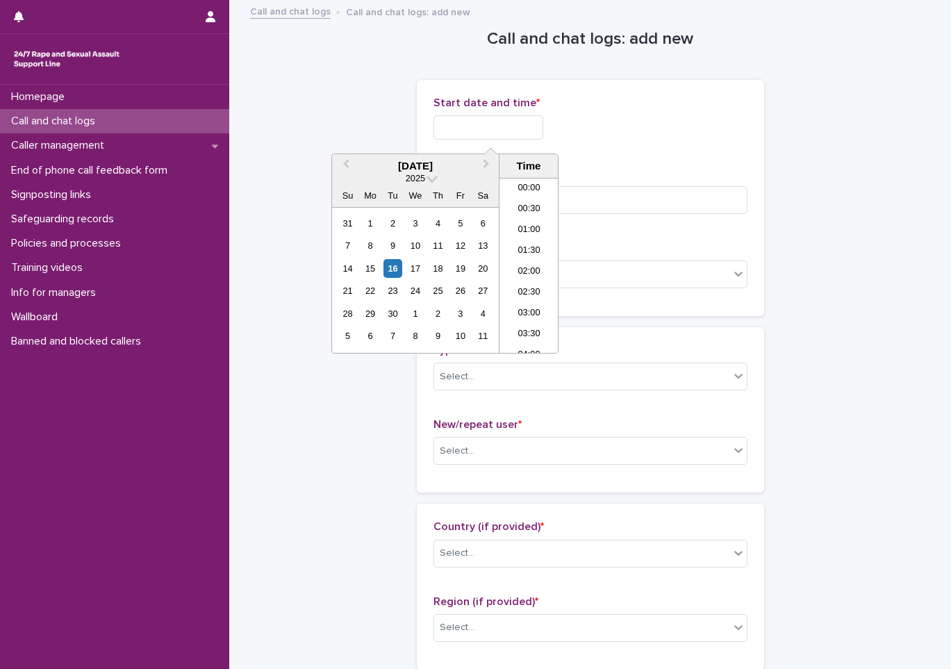
click at [515, 128] on input "text" at bounding box center [488, 127] width 110 height 24
click at [509, 228] on li "01:00" at bounding box center [528, 230] width 59 height 21
type input "**********"
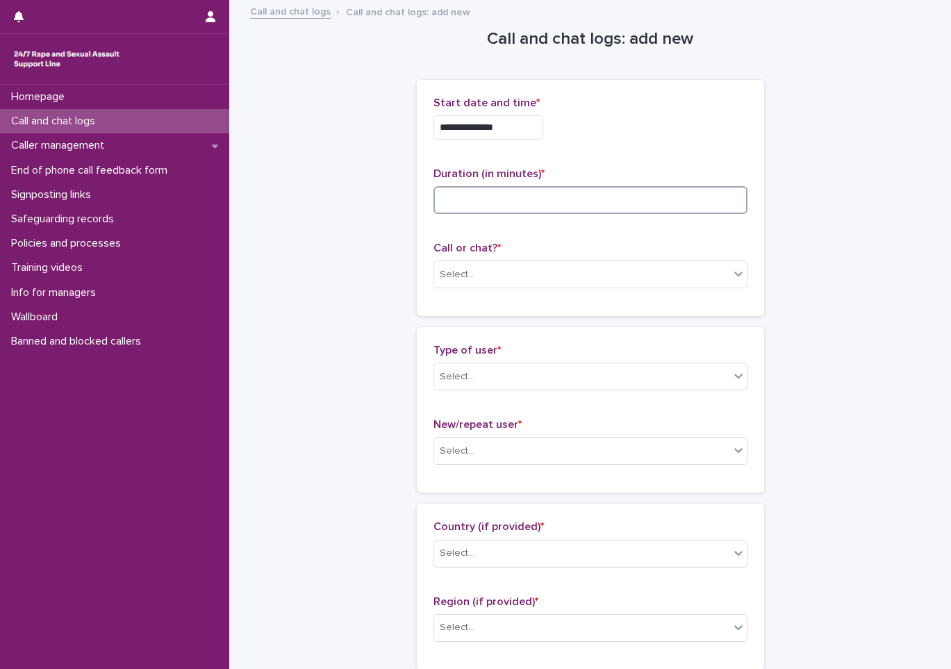
click at [531, 210] on input at bounding box center [590, 200] width 314 height 28
click at [531, 200] on input at bounding box center [590, 200] width 314 height 28
type input "*"
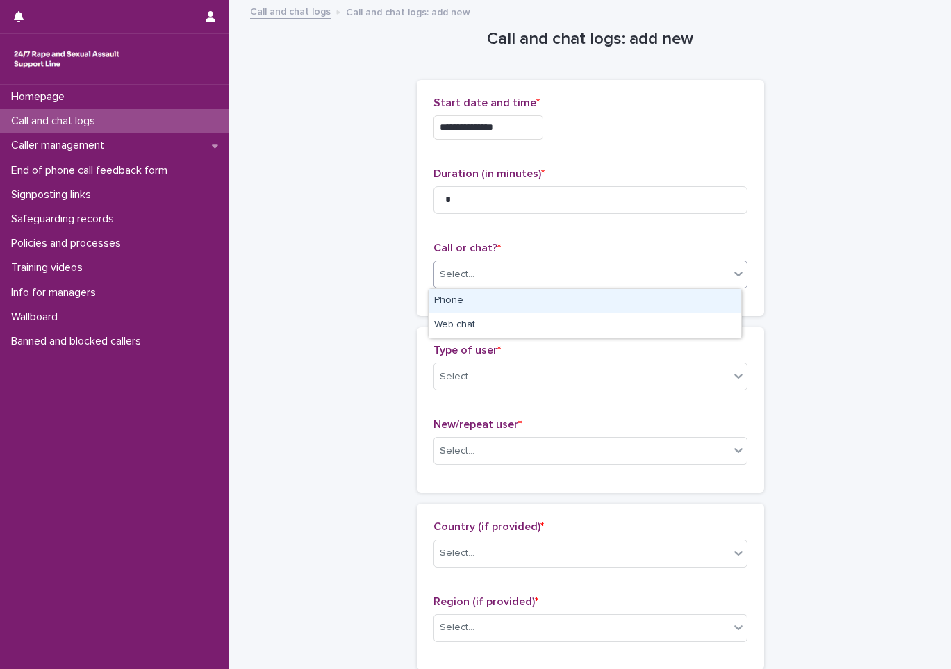
click at [440, 270] on div "Select..." at bounding box center [457, 274] width 35 height 15
click at [456, 300] on div "Phone" at bounding box center [585, 301] width 313 height 24
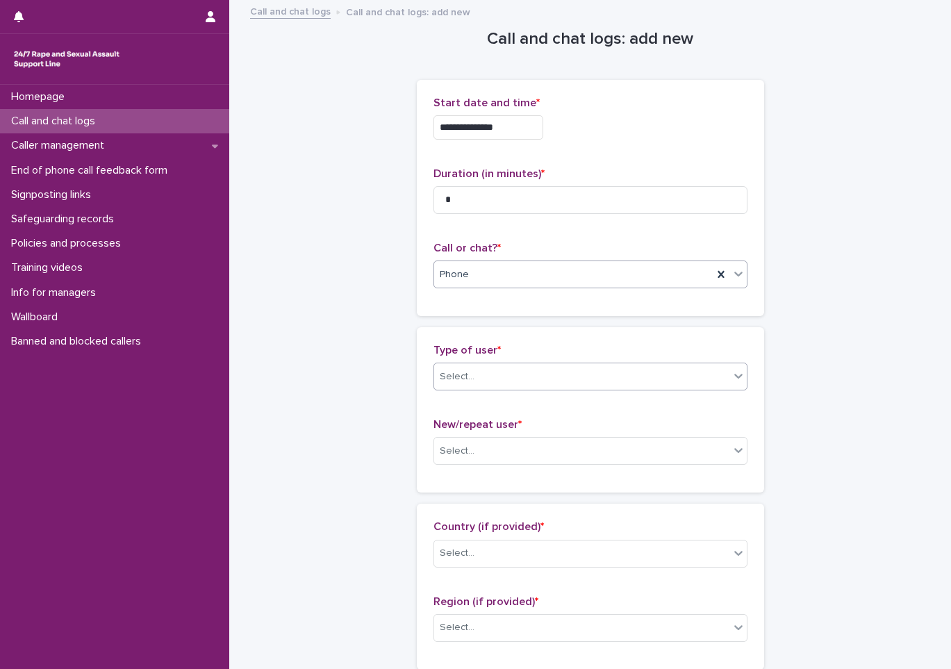
click at [463, 390] on div "Select..." at bounding box center [590, 377] width 314 height 28
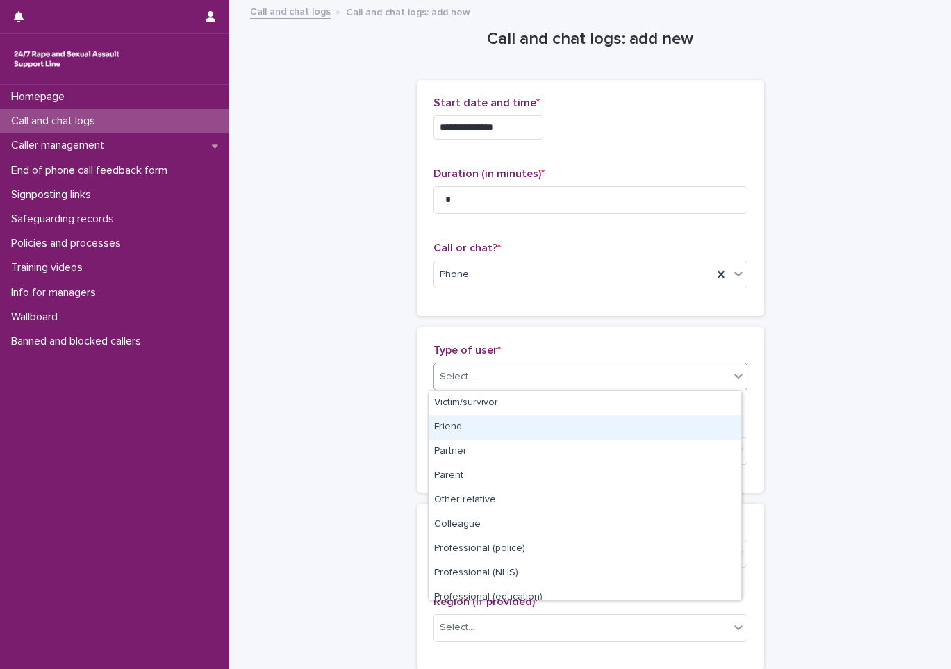
scroll to position [156, 0]
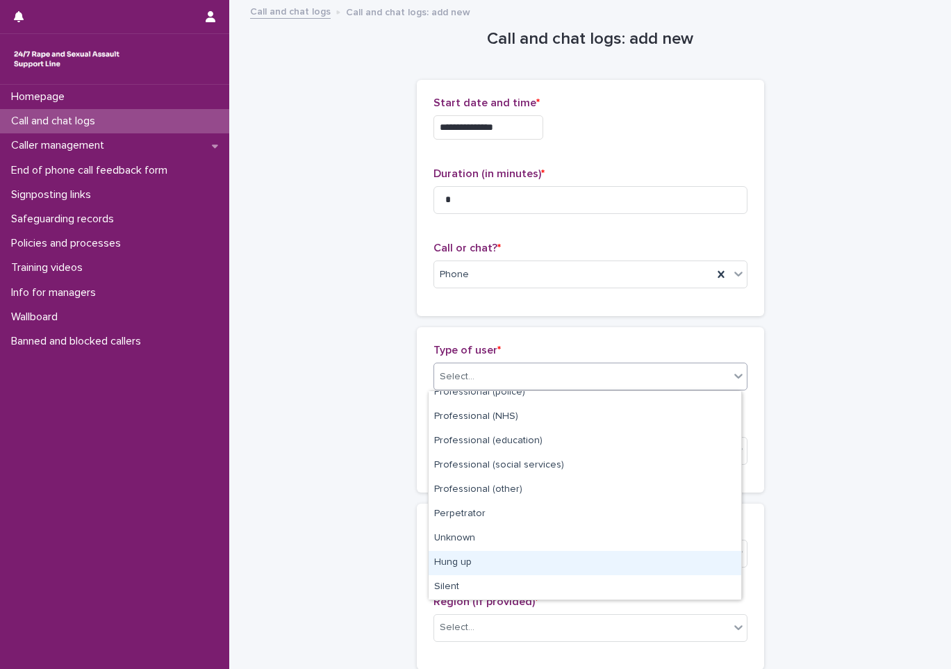
click at [483, 563] on div "Hung up" at bounding box center [585, 563] width 313 height 24
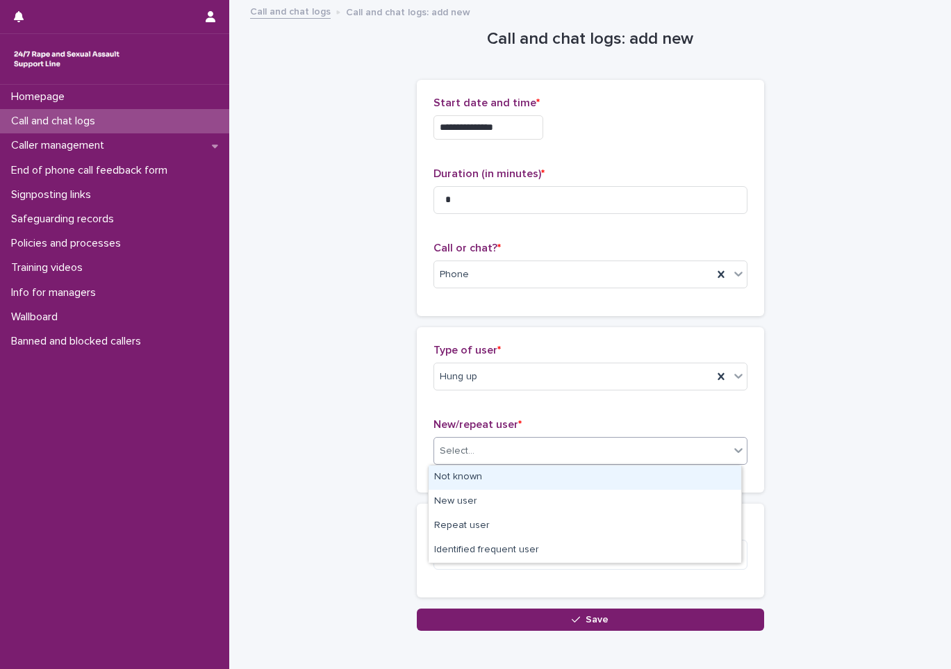
click at [485, 455] on div "Select..." at bounding box center [581, 451] width 295 height 23
click at [472, 486] on div "Not known" at bounding box center [585, 477] width 313 height 24
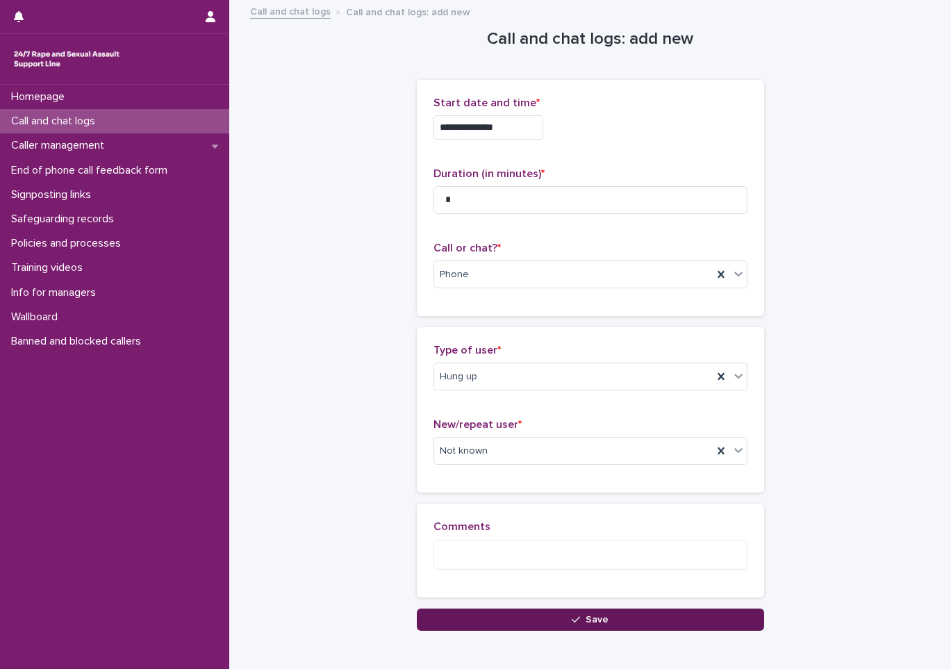
click at [510, 625] on button "Save" at bounding box center [590, 619] width 347 height 22
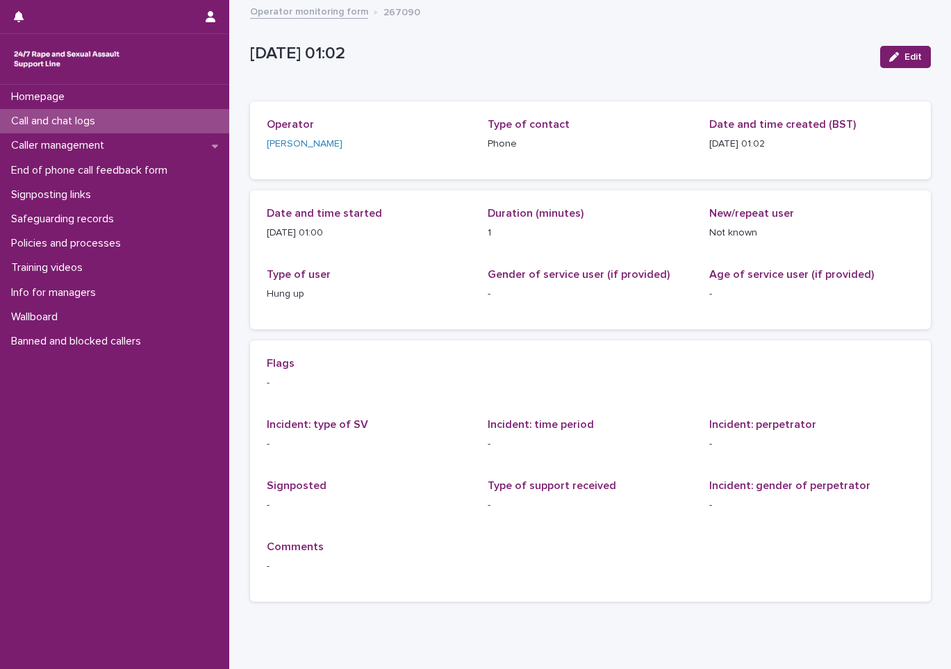
click at [94, 109] on div "Call and chat logs" at bounding box center [114, 121] width 229 height 24
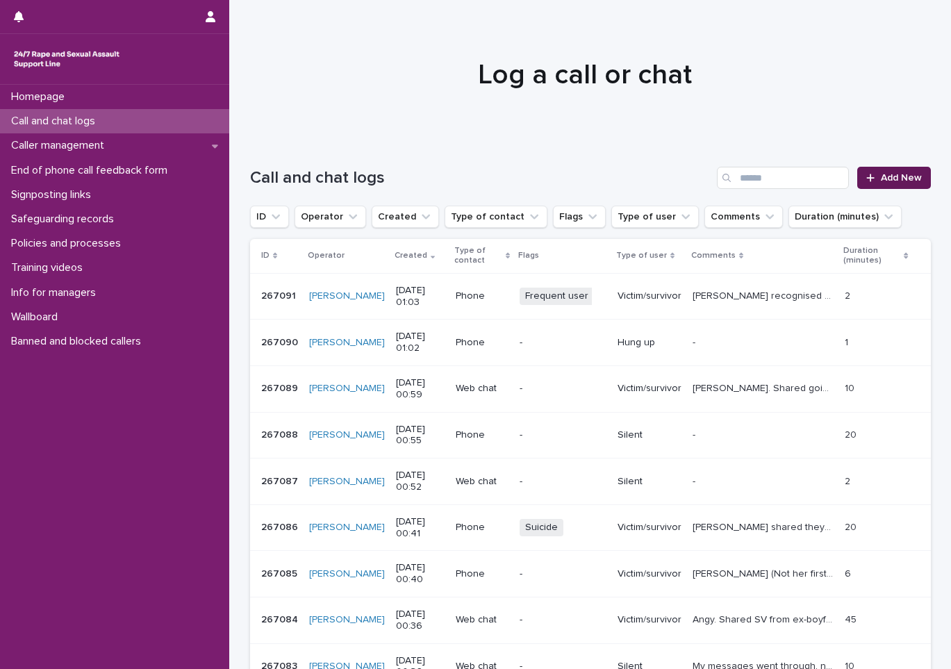
click at [893, 178] on span "Add New" at bounding box center [901, 178] width 41 height 10
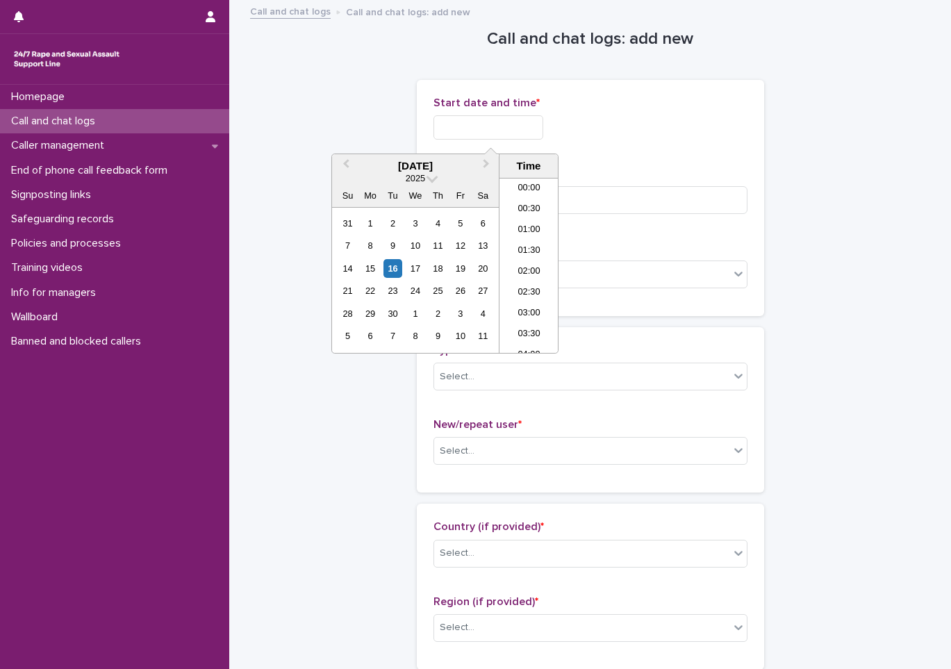
click at [466, 133] on input "text" at bounding box center [488, 127] width 110 height 24
click at [505, 116] on input "text" at bounding box center [488, 127] width 110 height 24
click at [504, 235] on li "01:00" at bounding box center [528, 230] width 59 height 21
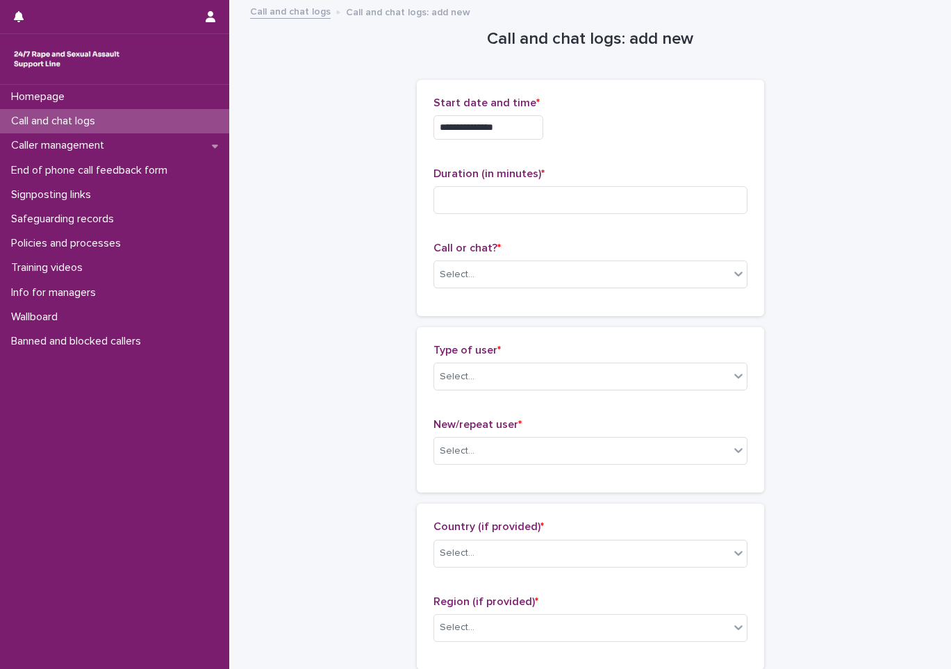
click at [515, 127] on input "**********" at bounding box center [488, 127] width 110 height 24
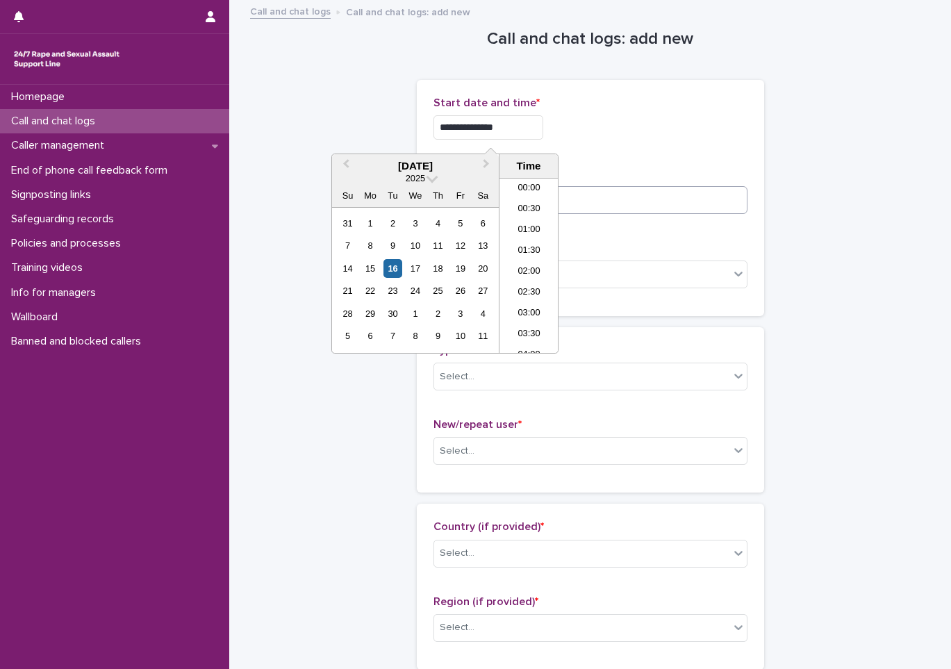
type input "**********"
click at [624, 203] on input at bounding box center [590, 200] width 314 height 28
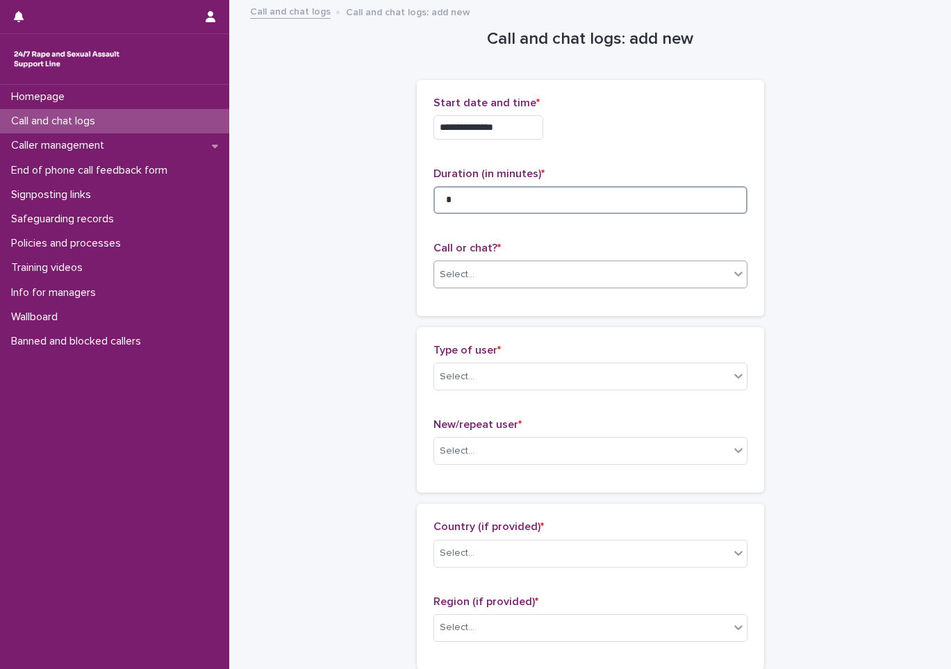
type input "*"
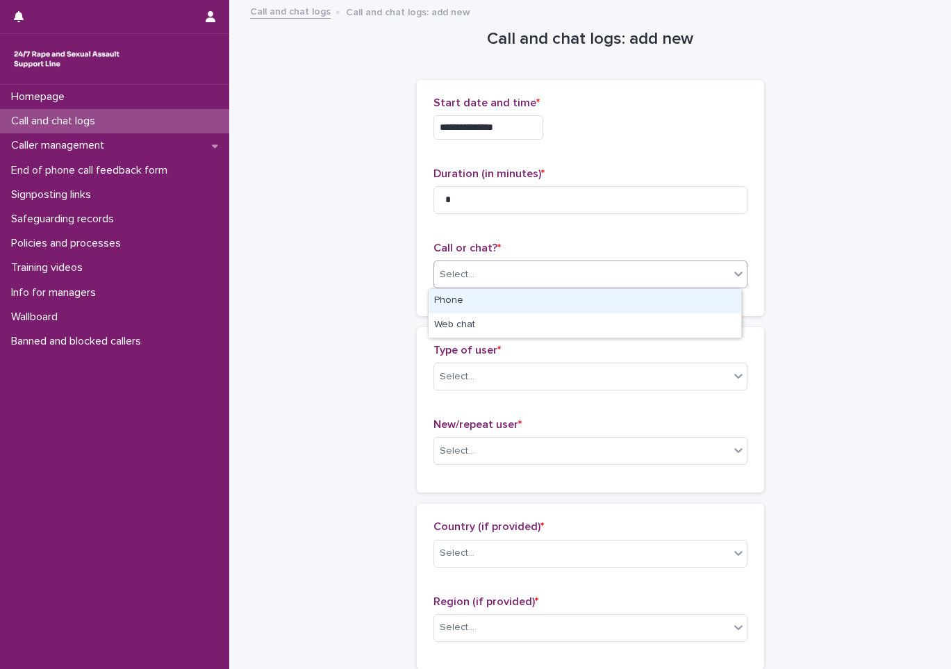
click at [565, 287] on div "Select..." at bounding box center [590, 274] width 314 height 28
click at [517, 301] on div "Phone" at bounding box center [585, 301] width 313 height 24
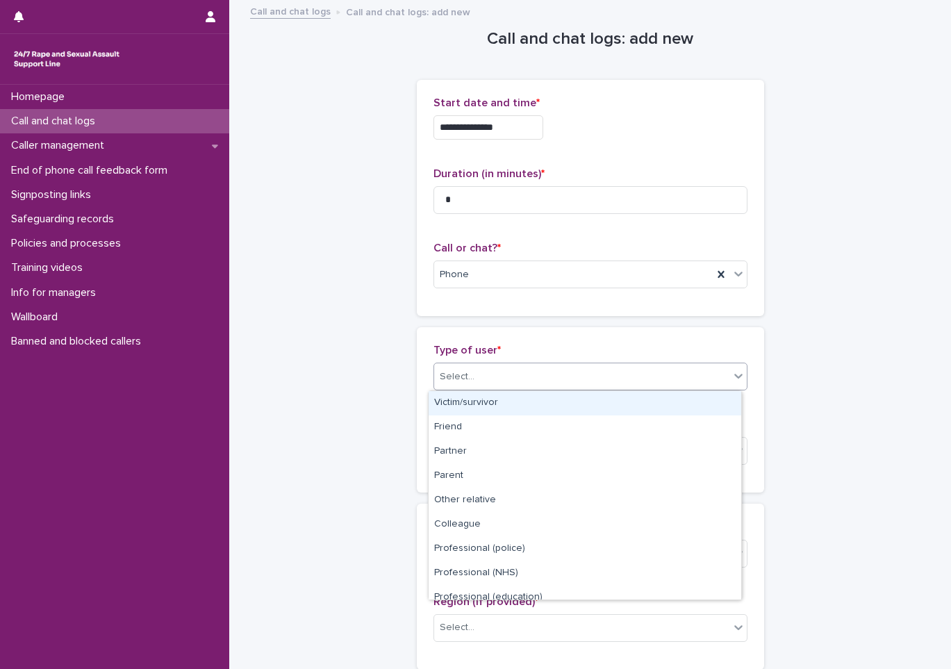
click at [490, 374] on div "Select..." at bounding box center [581, 376] width 295 height 23
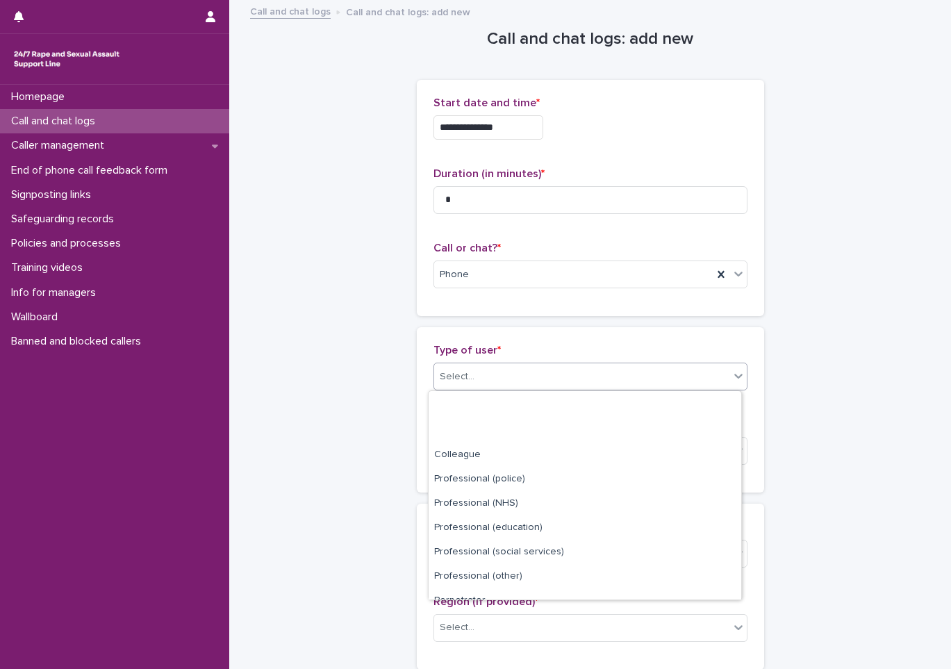
scroll to position [156, 0]
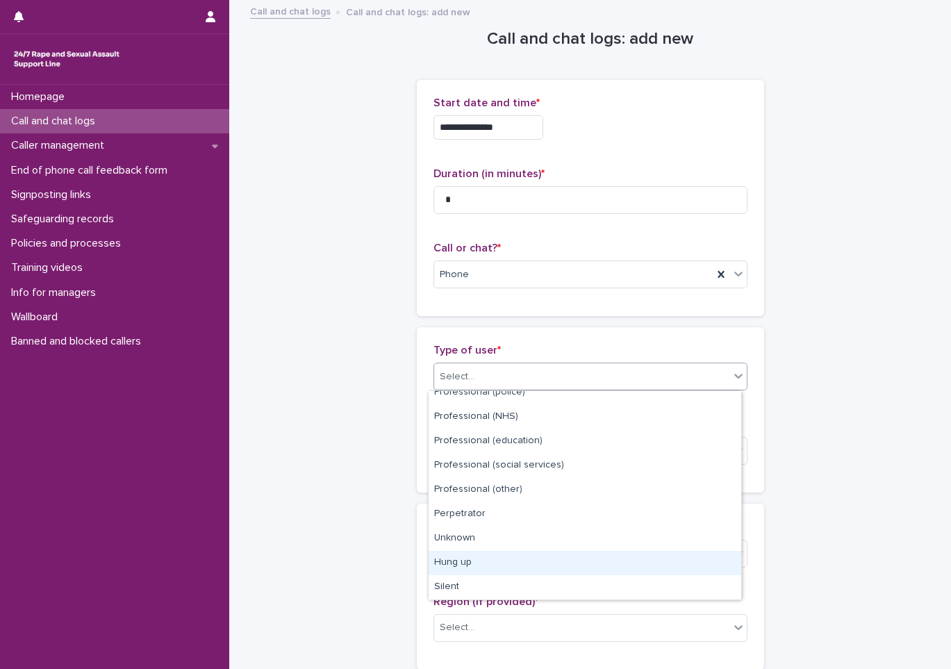
click at [487, 559] on div "Hung up" at bounding box center [585, 563] width 313 height 24
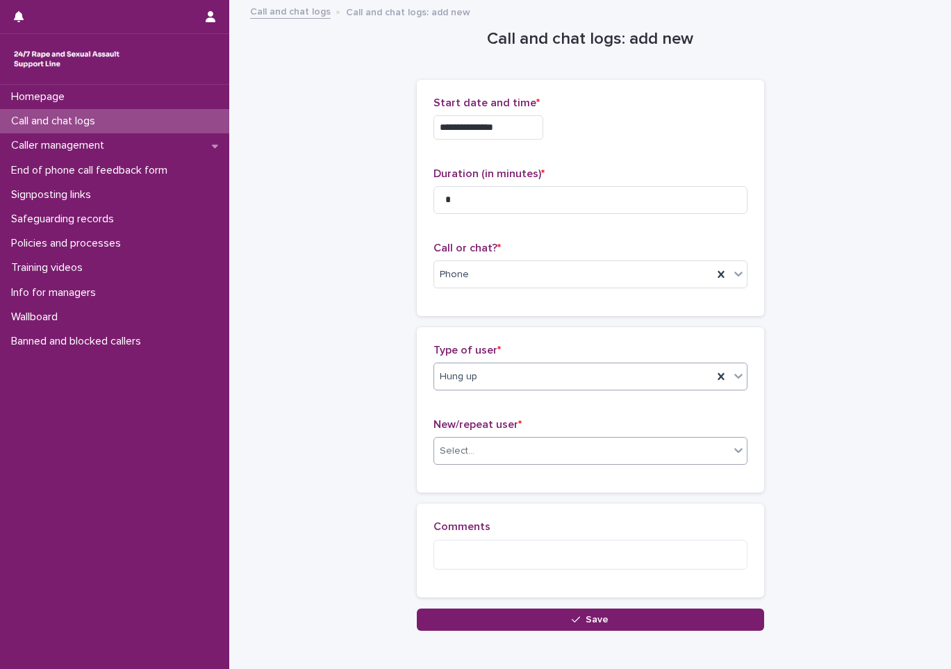
click at [445, 447] on div "Select..." at bounding box center [457, 451] width 35 height 15
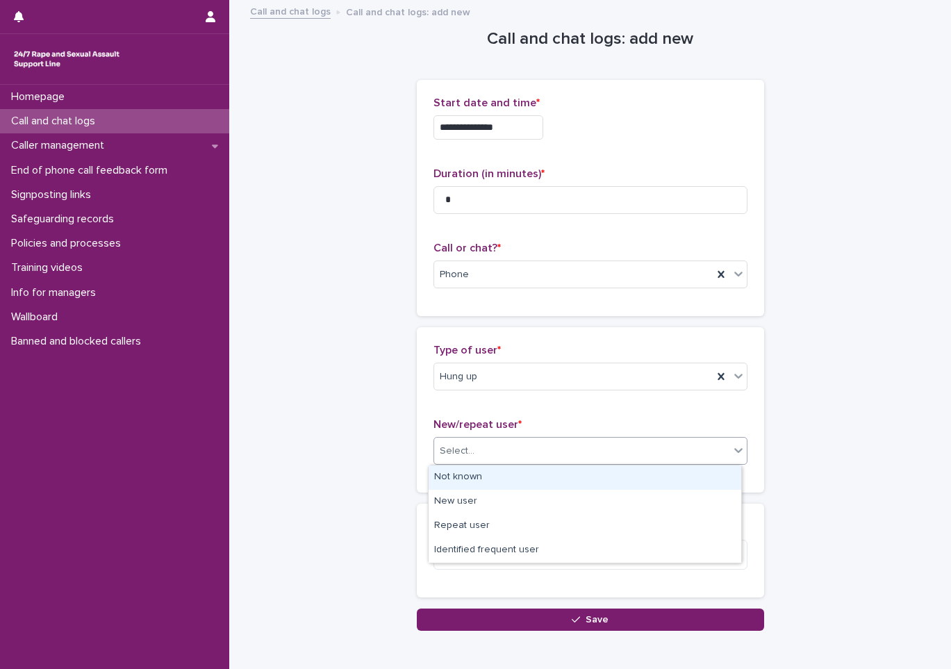
click at [449, 474] on div "Not known" at bounding box center [585, 477] width 313 height 24
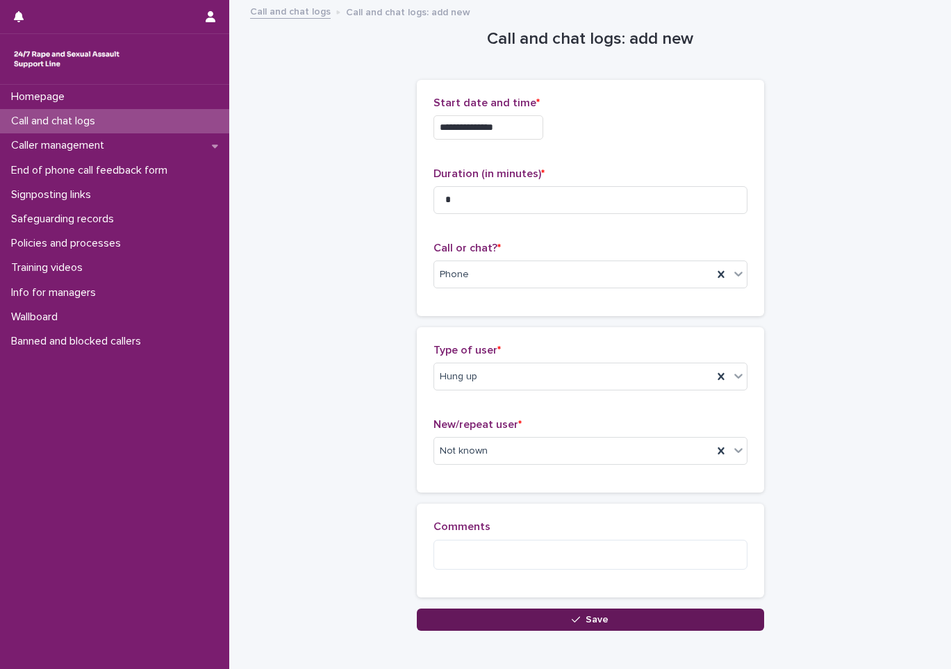
click at [488, 608] on button "Save" at bounding box center [590, 619] width 347 height 22
